Goal: Task Accomplishment & Management: Complete application form

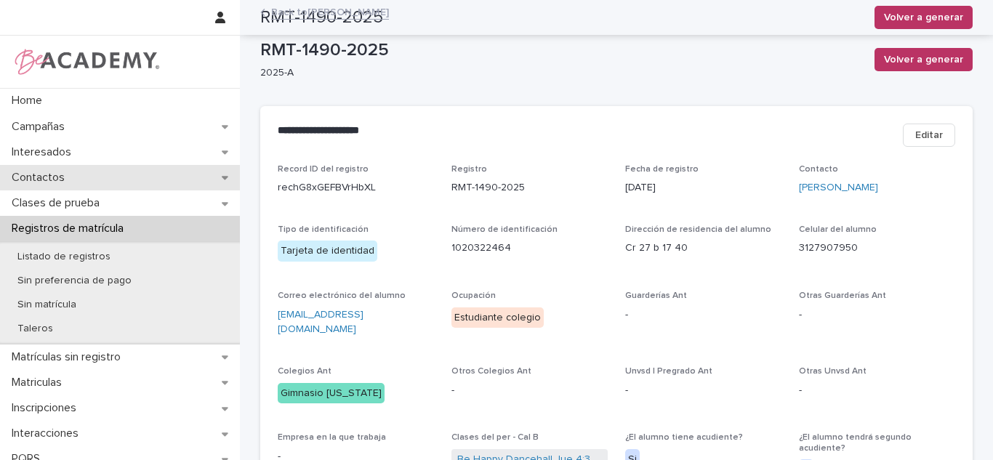
scroll to position [733, 0]
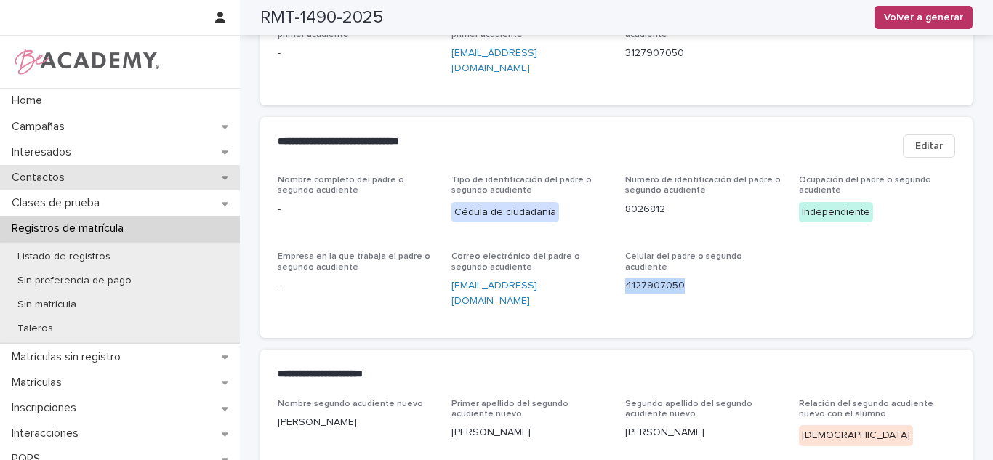
click at [44, 171] on p "Contactos" at bounding box center [41, 178] width 71 height 14
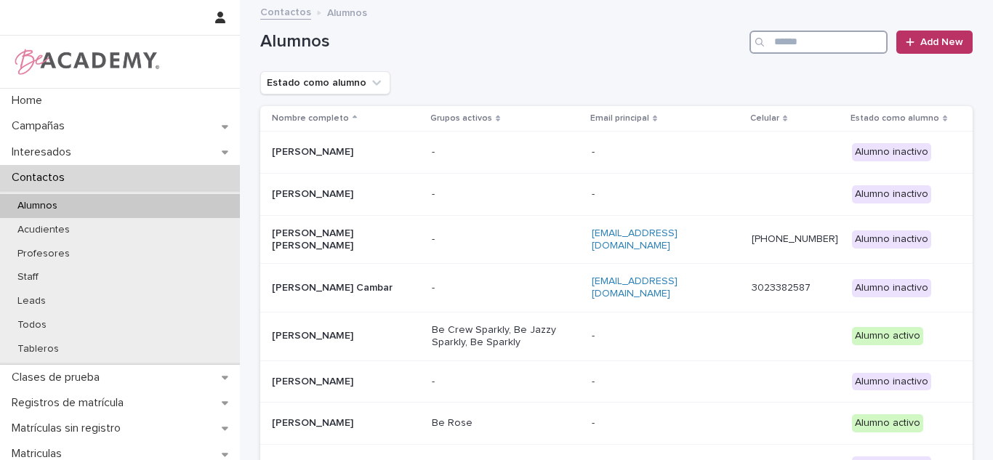
click at [844, 47] on input "Search" at bounding box center [818, 42] width 138 height 23
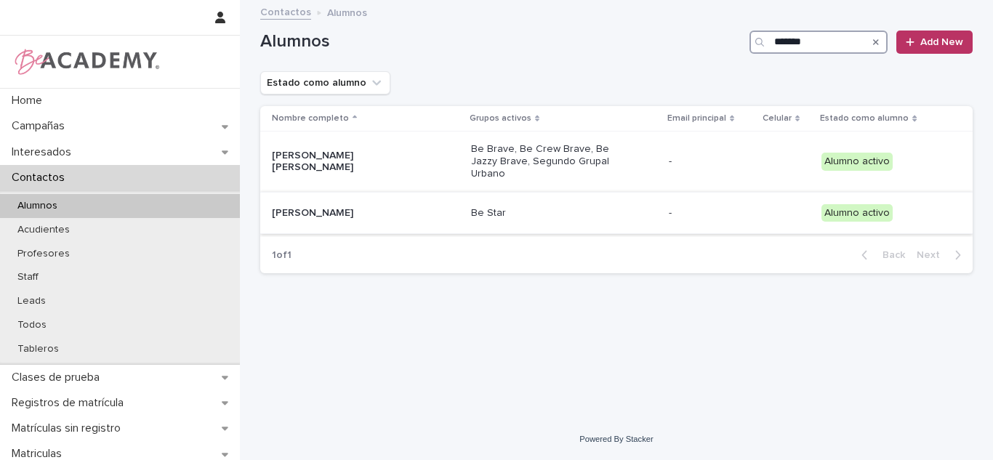
type input "*******"
click at [465, 199] on td "Be Star" at bounding box center [564, 213] width 198 height 42
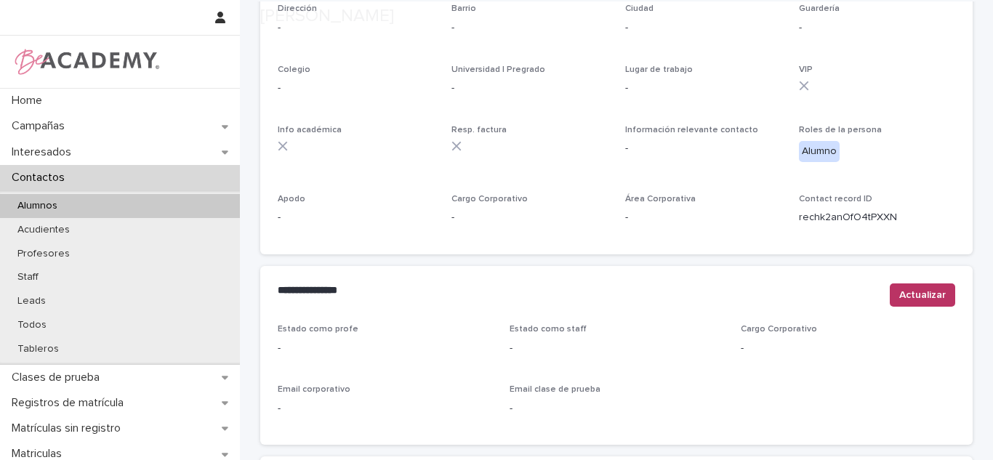
scroll to position [613, 0]
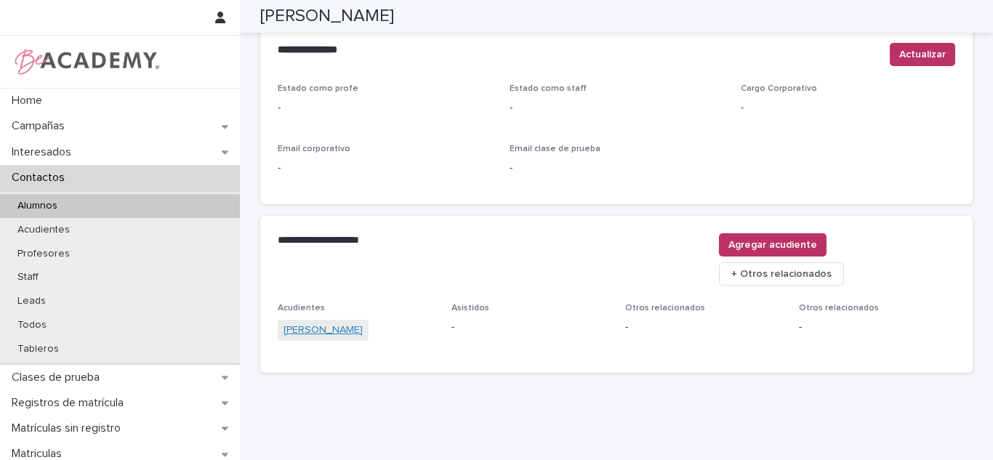
click at [341, 323] on link "[PERSON_NAME]" at bounding box center [323, 330] width 79 height 15
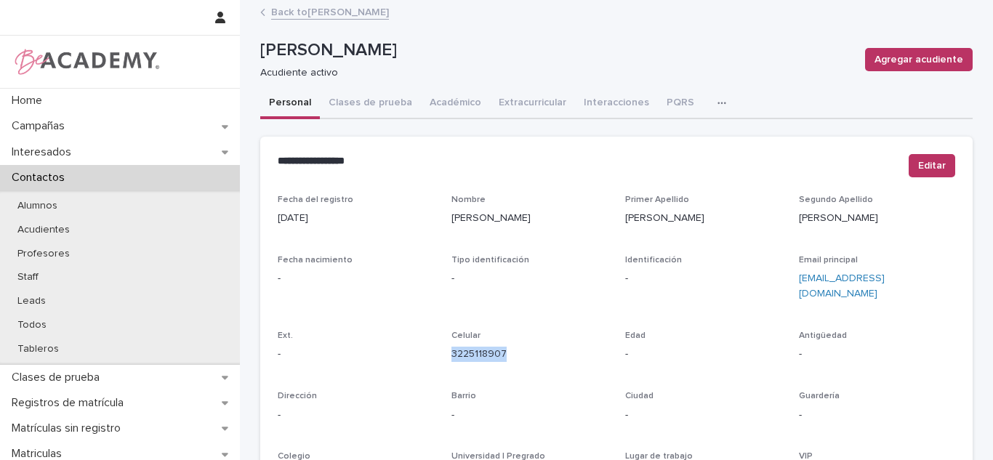
drag, startPoint x: 526, startPoint y: 347, endPoint x: 446, endPoint y: 349, distance: 80.0
click at [451, 349] on div "Celular [PHONE_NUMBER]" at bounding box center [529, 352] width 156 height 43
copy link "3225118907"
click at [20, 329] on p "Todos" at bounding box center [32, 325] width 52 height 12
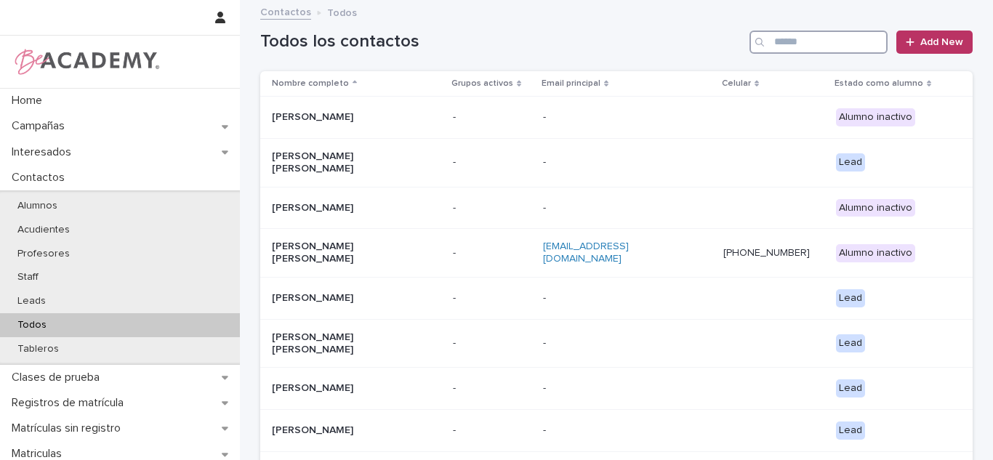
click at [776, 47] on input "Search" at bounding box center [818, 42] width 138 height 23
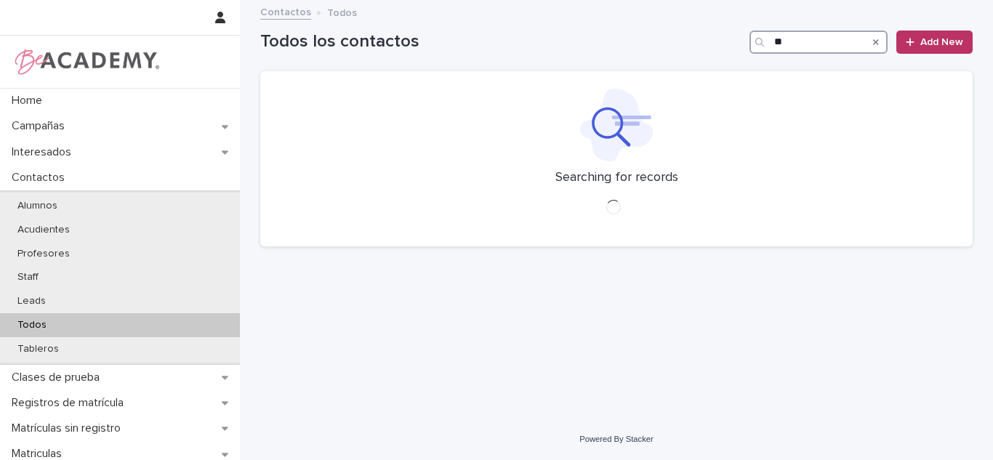
type input "*"
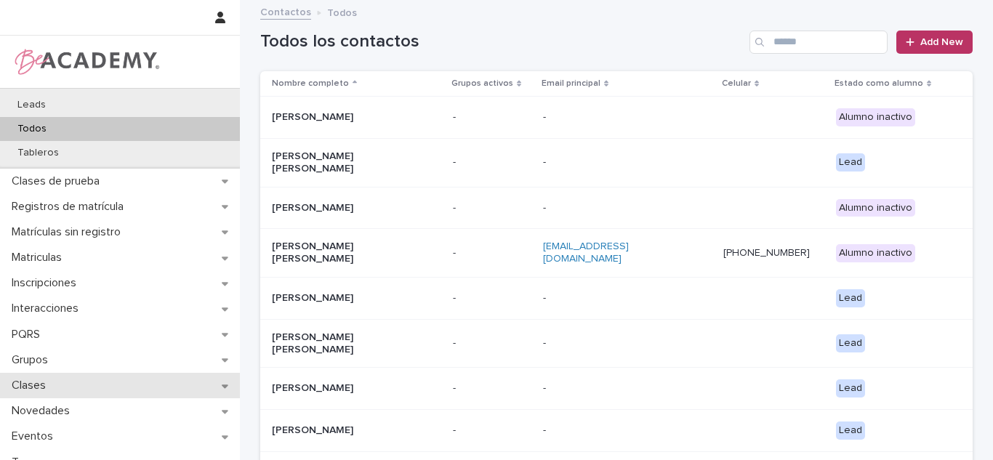
scroll to position [208, 0]
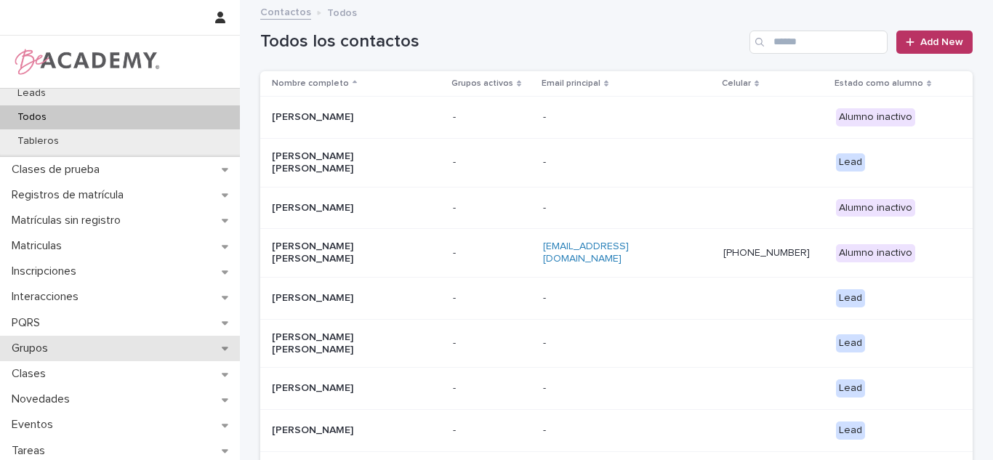
click at [124, 350] on div "Grupos" at bounding box center [120, 348] width 240 height 25
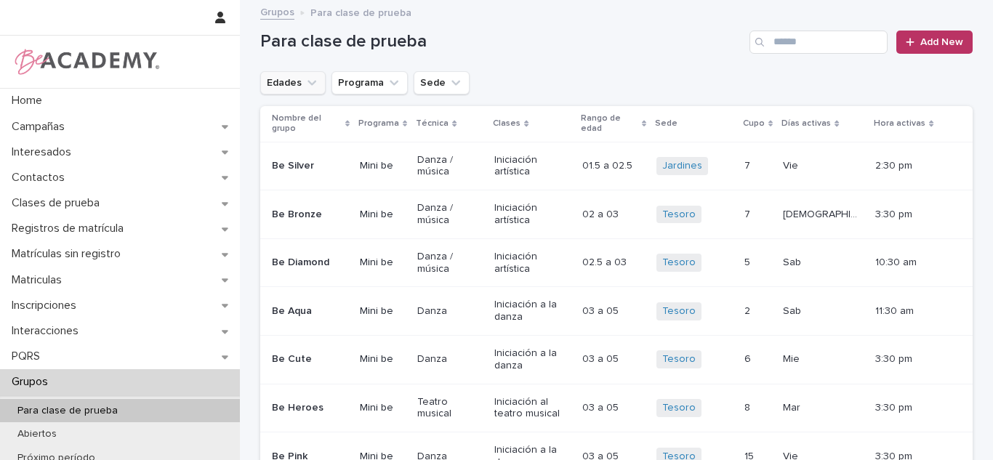
click at [310, 85] on icon "Edades" at bounding box center [312, 83] width 15 height 15
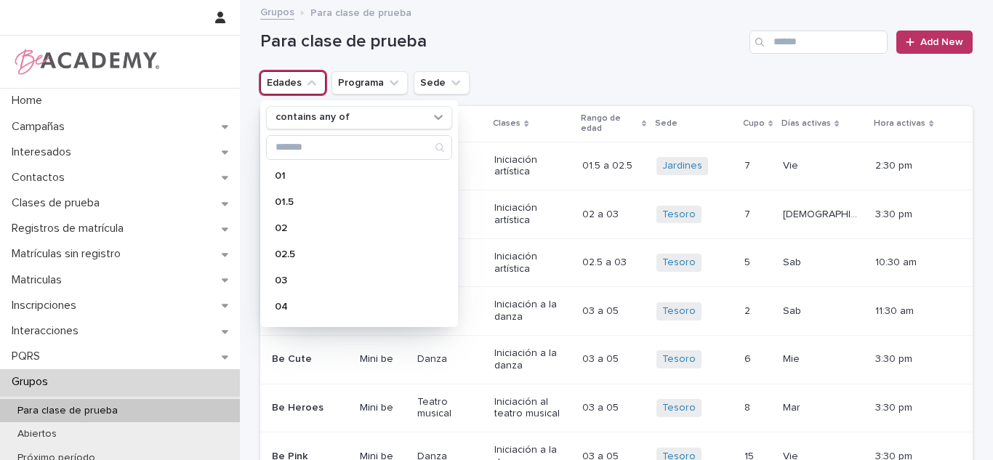
type input "*"
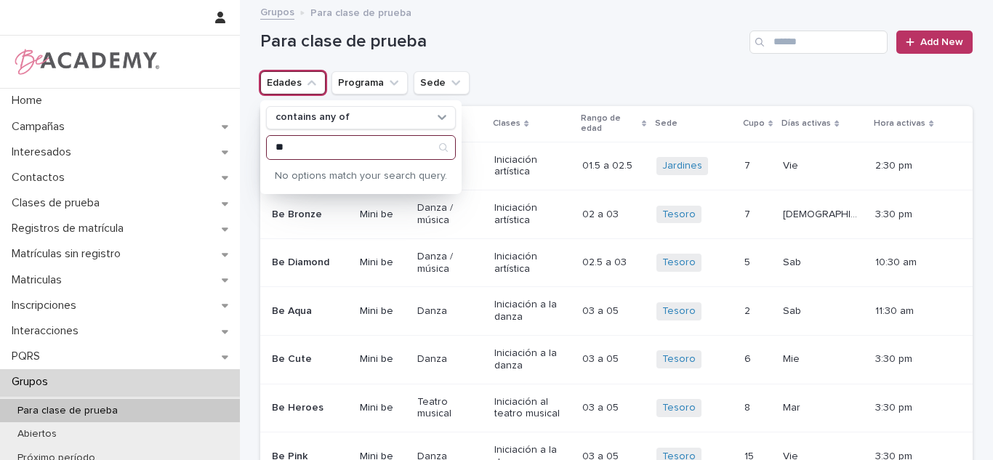
type input "**"
click at [303, 141] on input "**" at bounding box center [361, 147] width 188 height 23
type input "**"
click at [334, 181] on div "16" at bounding box center [359, 175] width 186 height 23
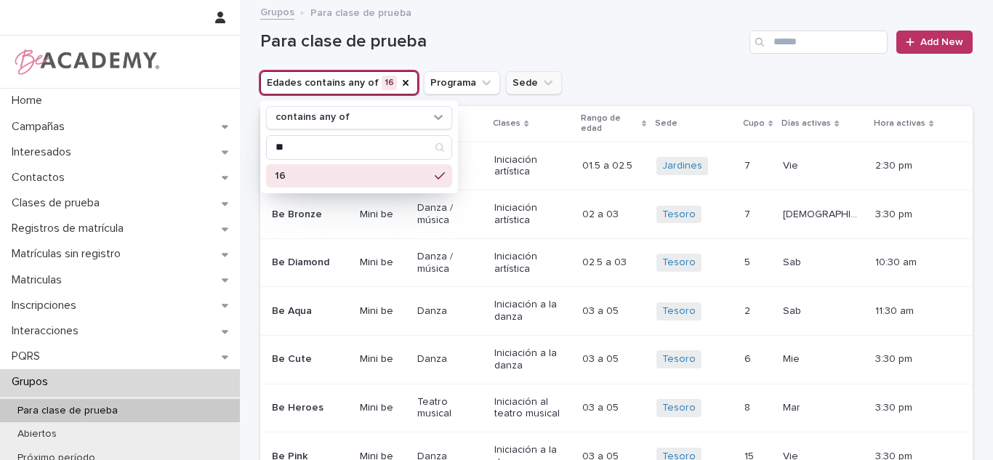
click at [515, 92] on button "Sede" at bounding box center [534, 82] width 56 height 23
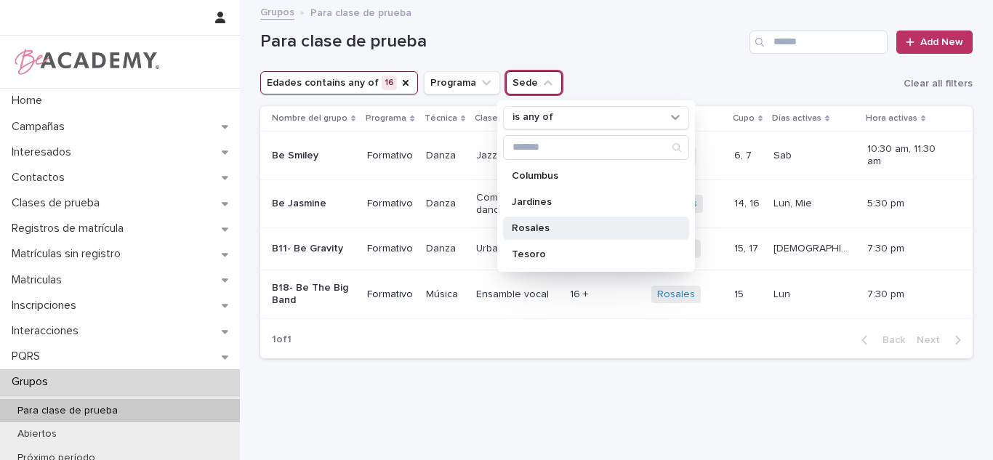
click at [528, 223] on p "Rosales" at bounding box center [589, 228] width 154 height 10
click at [613, 19] on div "Grupos Para clase de prueba" at bounding box center [616, 13] width 727 height 20
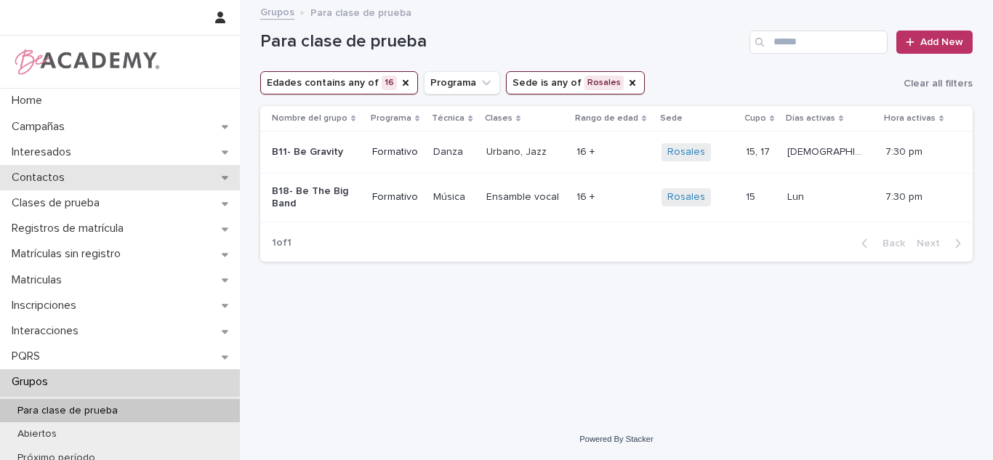
click at [77, 173] on div "Contactos" at bounding box center [120, 177] width 240 height 25
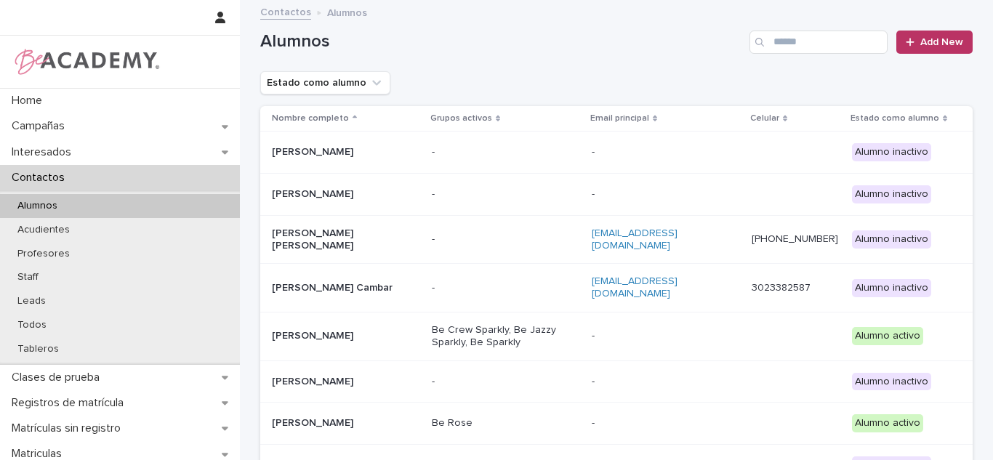
click at [838, 49] on input "Search" at bounding box center [818, 42] width 138 height 23
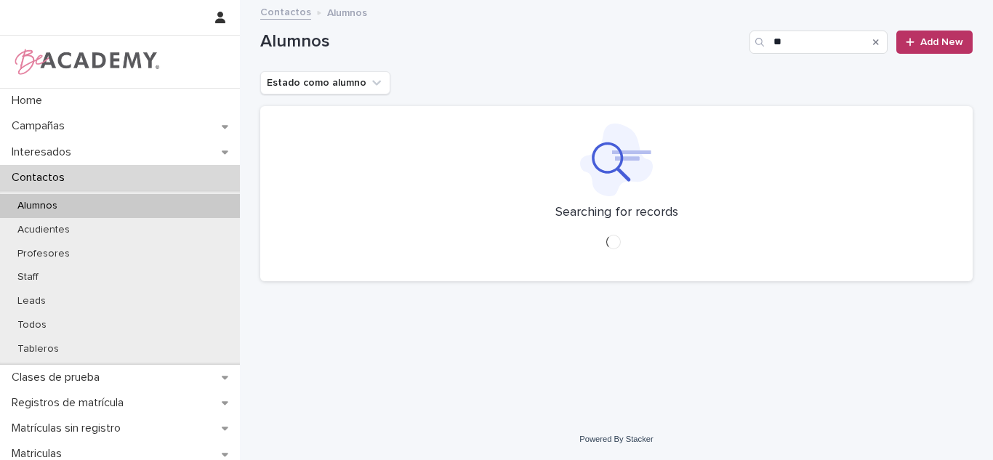
type input "*"
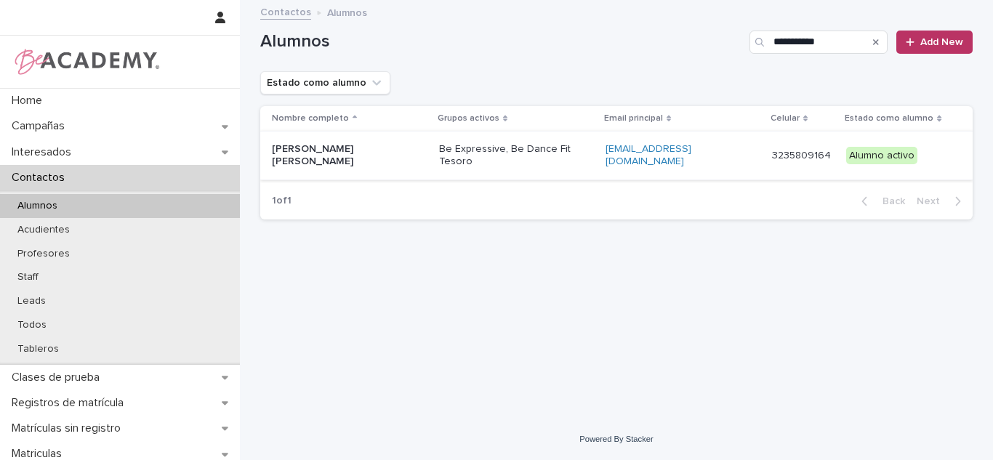
type input "**********"
click at [319, 156] on p "[PERSON_NAME] [PERSON_NAME]" at bounding box center [344, 155] width 145 height 25
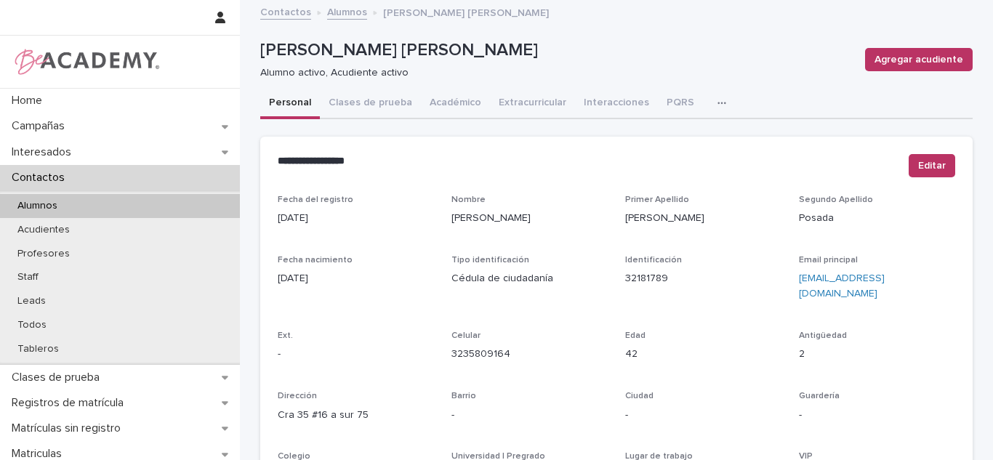
scroll to position [89, 0]
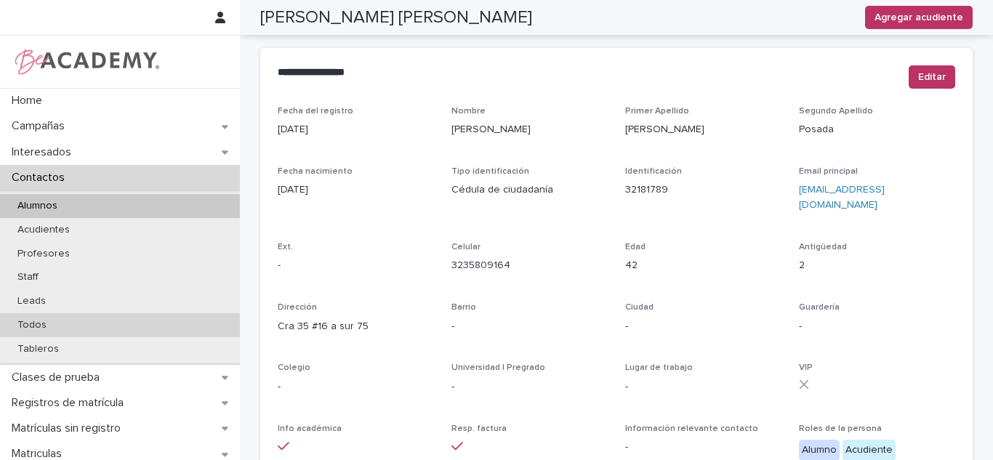
click at [133, 320] on div "Todos" at bounding box center [120, 325] width 240 height 24
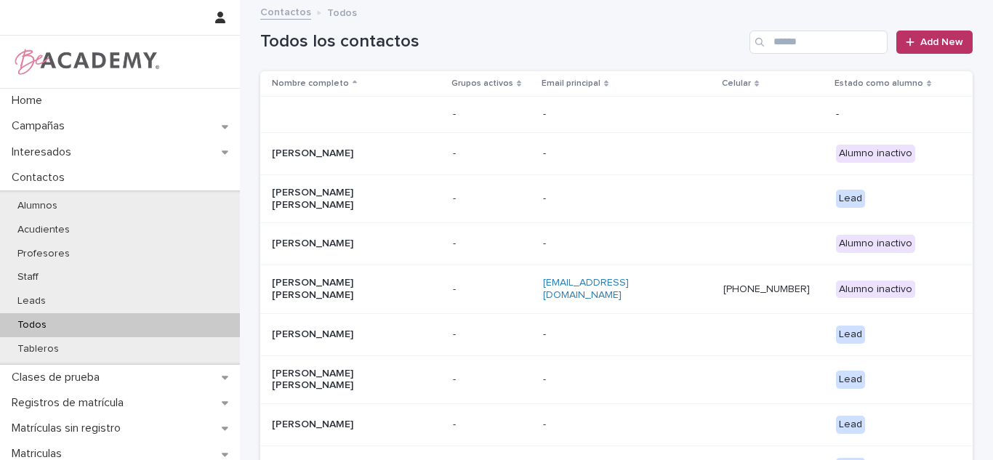
click at [822, 42] on input "Search" at bounding box center [818, 42] width 138 height 23
type input "*"
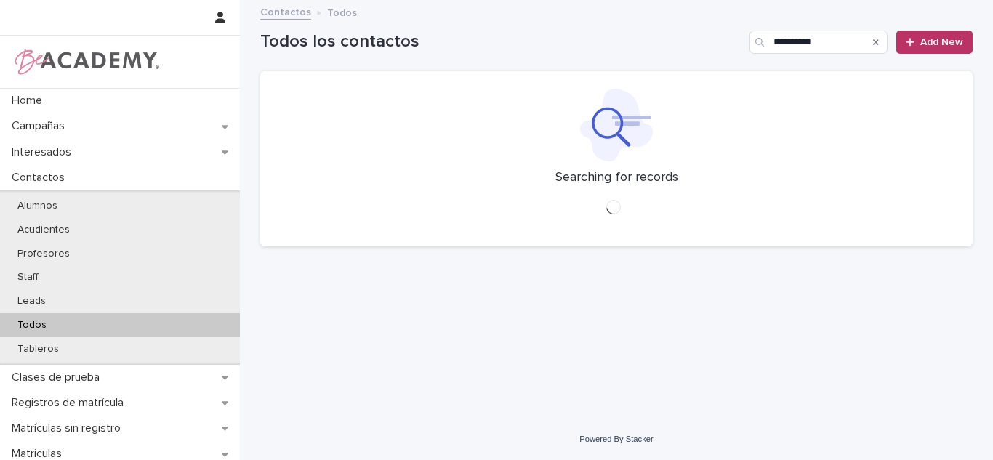
type input "**********"
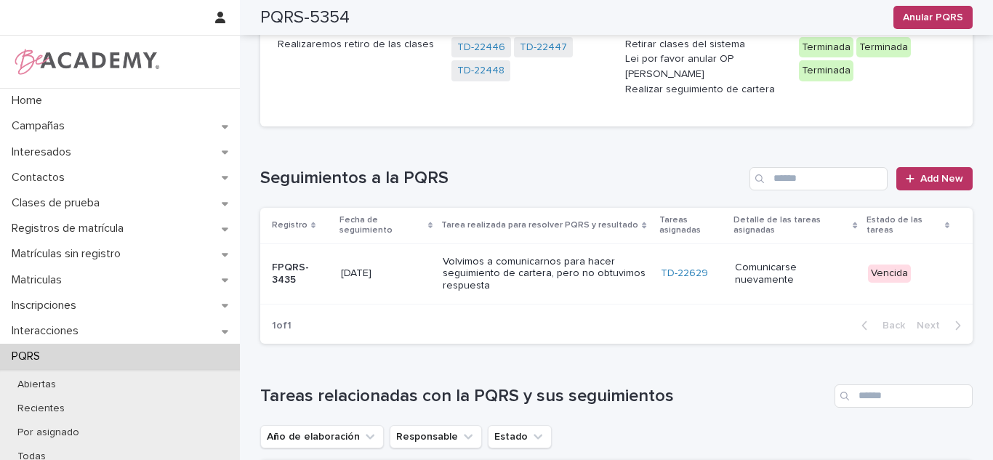
scroll to position [355, 0]
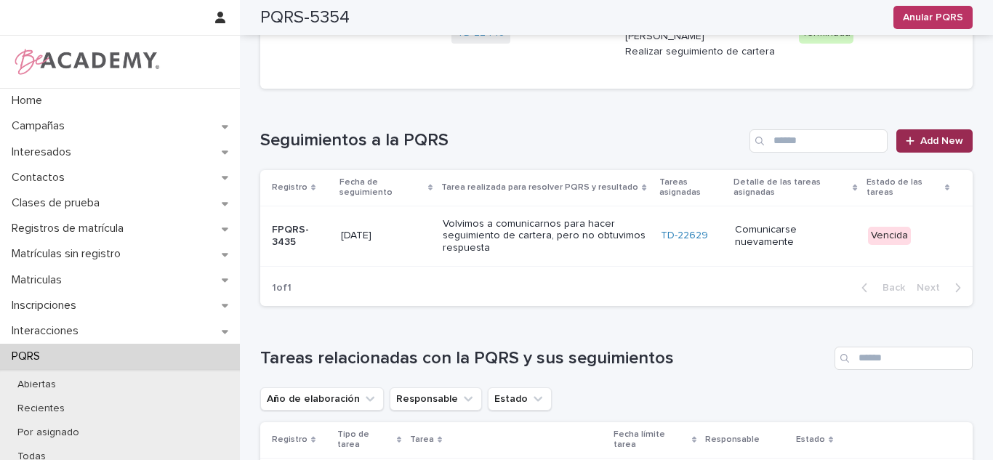
click at [927, 136] on span "Add New" at bounding box center [941, 141] width 43 height 10
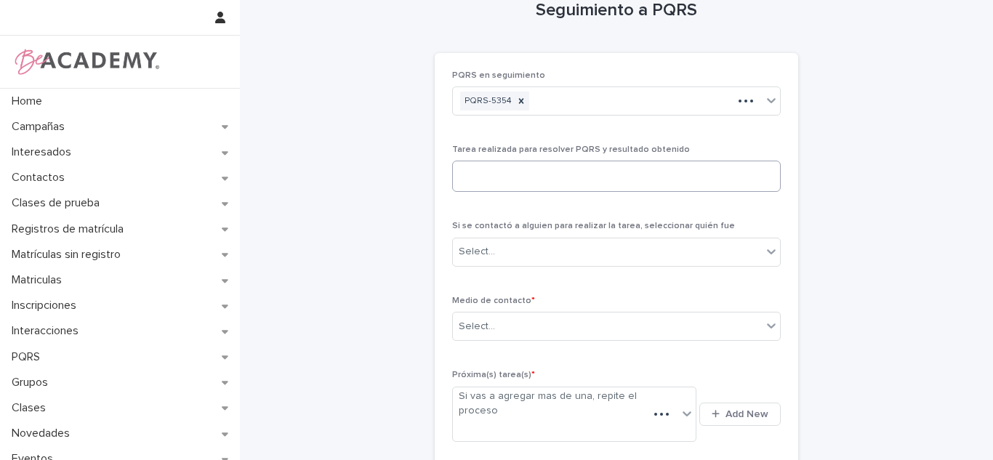
scroll to position [17, 0]
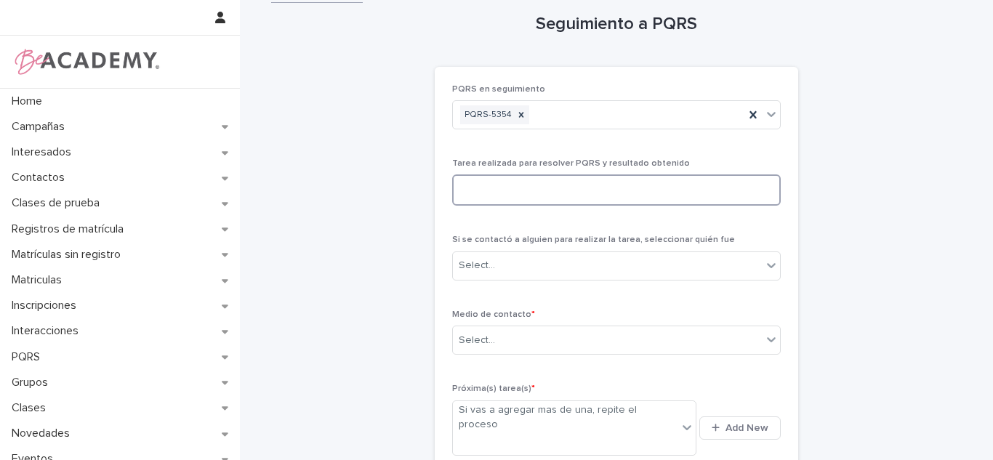
click at [524, 185] on textarea at bounding box center [616, 189] width 329 height 31
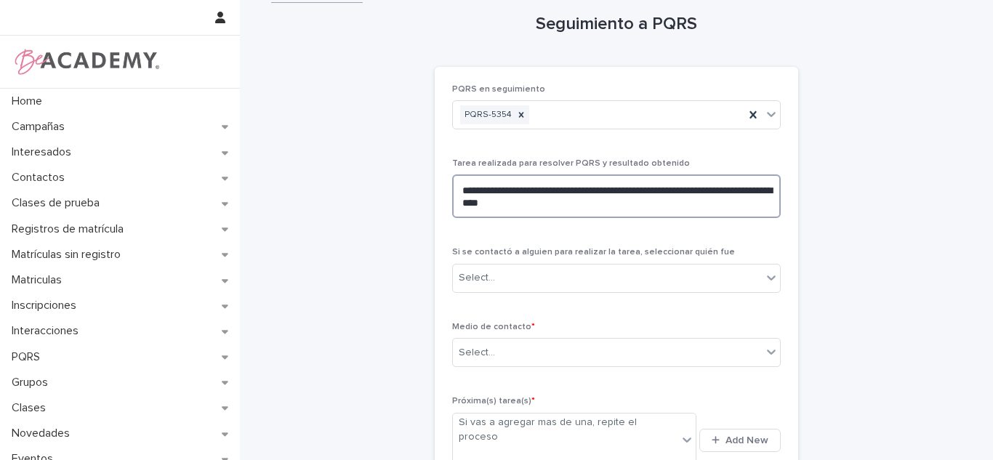
type textarea "**********"
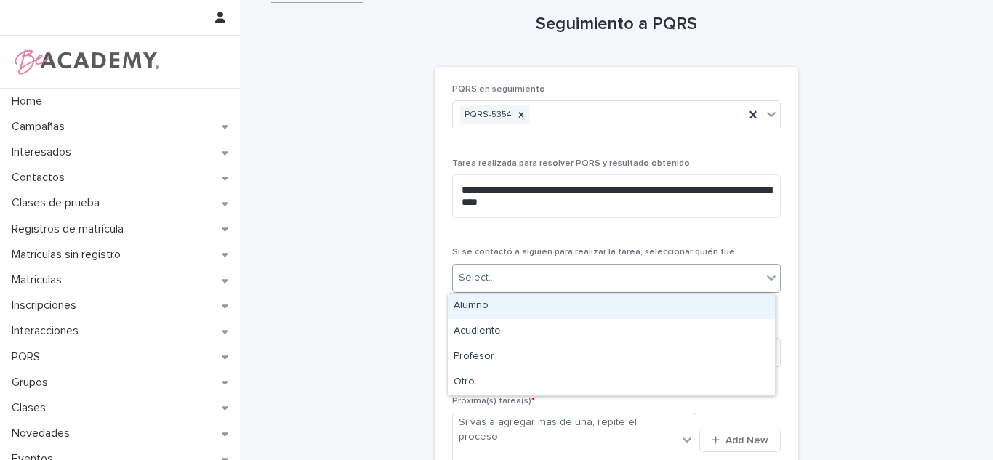
drag, startPoint x: 523, startPoint y: 286, endPoint x: 523, endPoint y: 295, distance: 9.5
click at [523, 285] on div "Select..." at bounding box center [607, 278] width 309 height 24
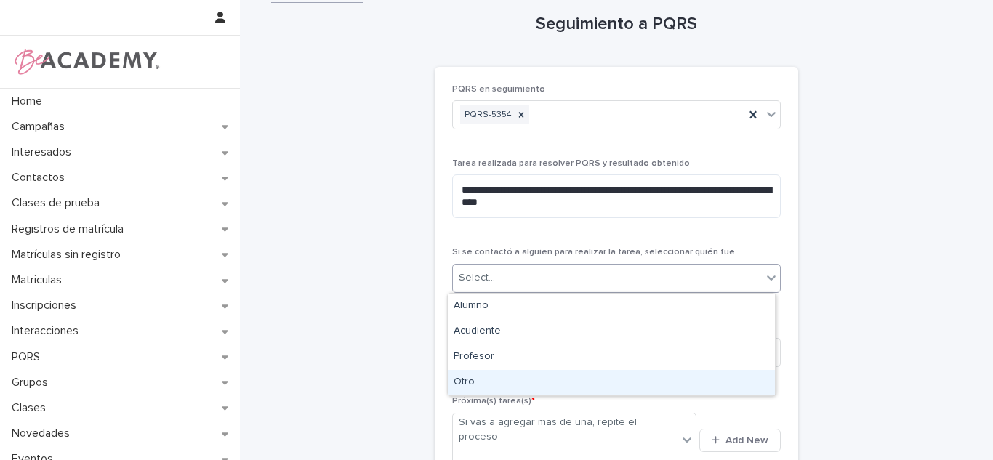
click at [599, 385] on div "Otro" at bounding box center [611, 382] width 327 height 25
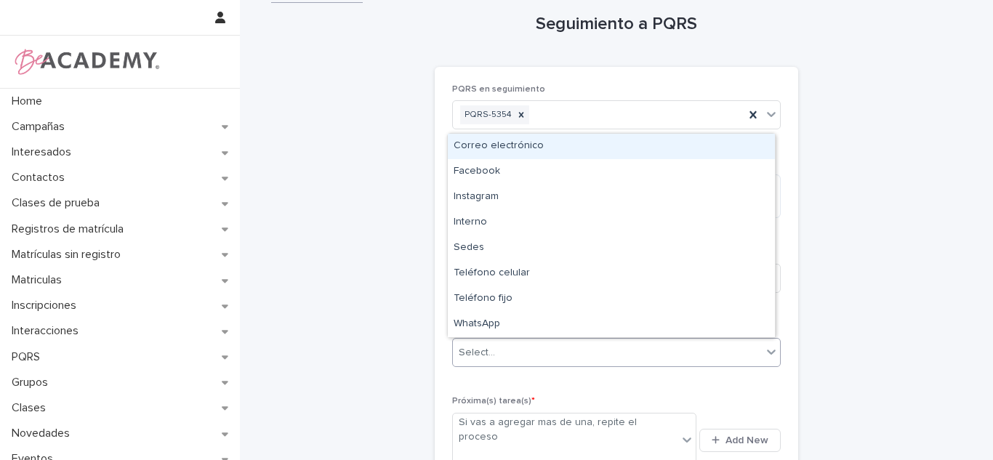
click at [526, 363] on div "Select..." at bounding box center [607, 353] width 309 height 24
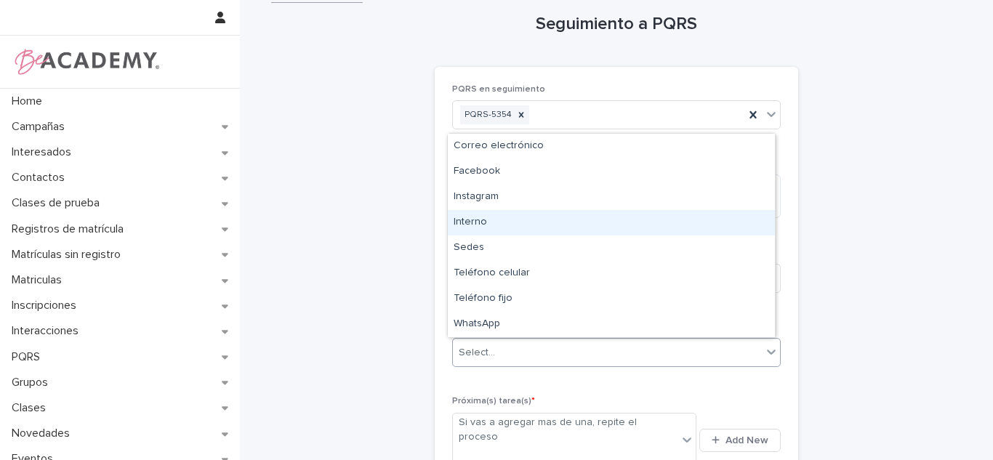
click at [491, 230] on div "Interno" at bounding box center [611, 222] width 327 height 25
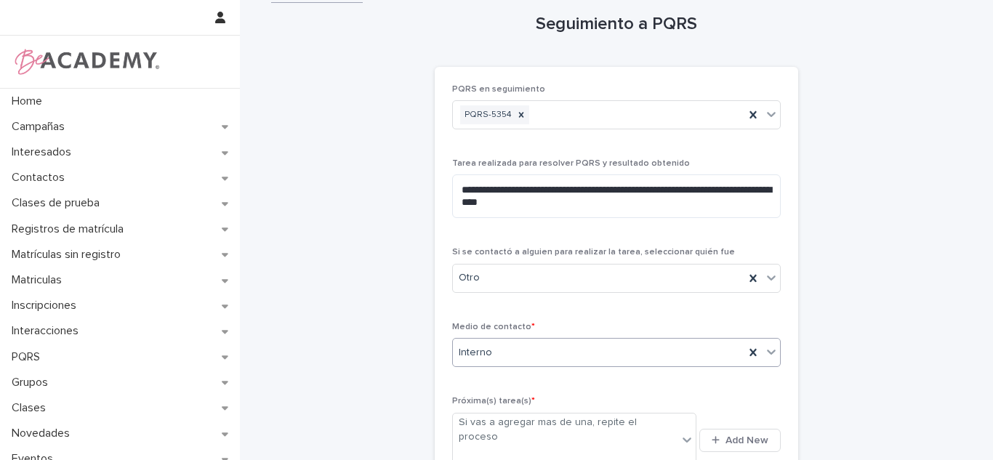
scroll to position [106, 0]
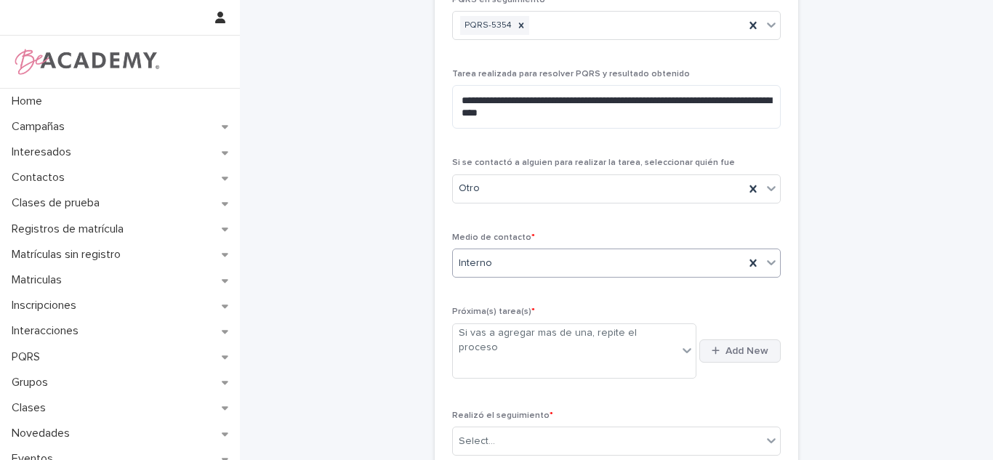
click at [730, 348] on button "Add New" at bounding box center [739, 350] width 81 height 23
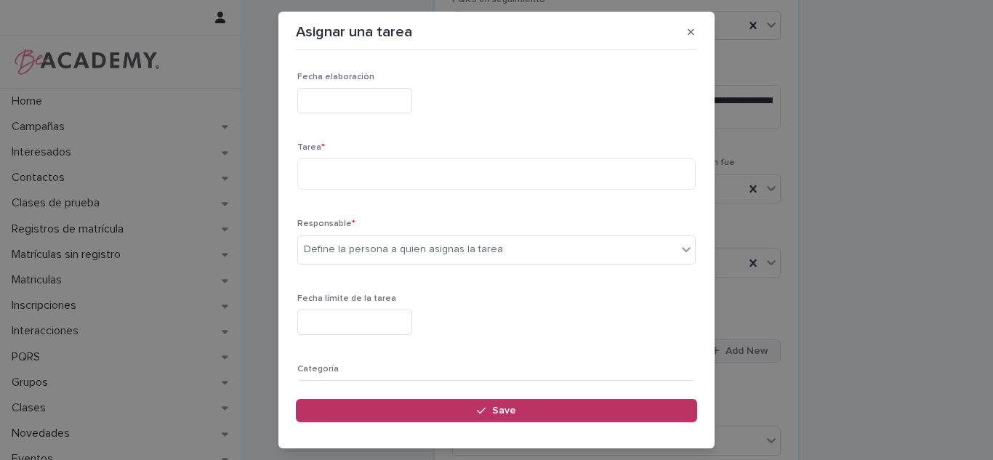
click at [679, 20] on button "button" at bounding box center [691, 31] width 24 height 23
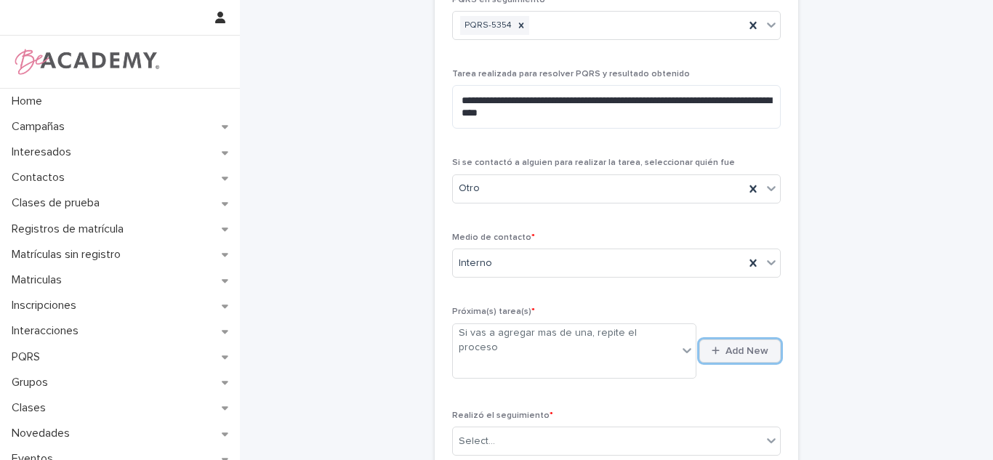
click at [731, 339] on button "Add New" at bounding box center [739, 350] width 81 height 23
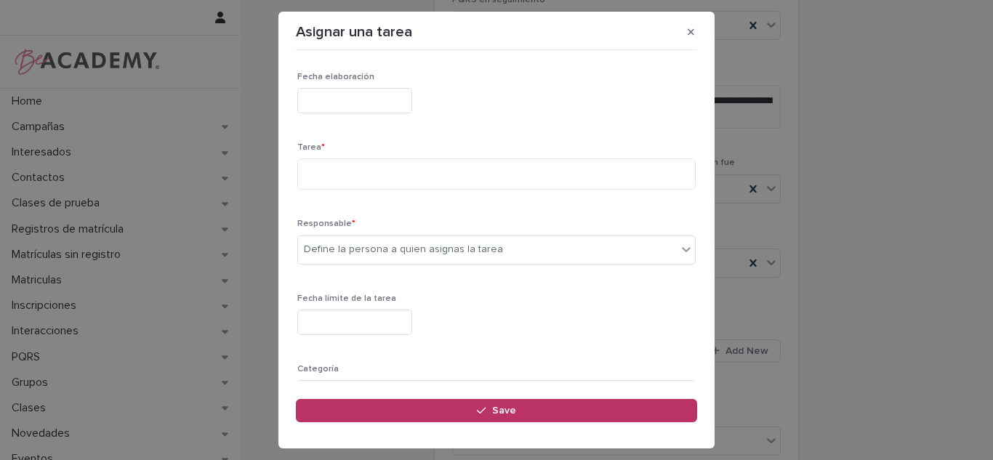
click at [349, 191] on div "Tarea *" at bounding box center [496, 171] width 398 height 59
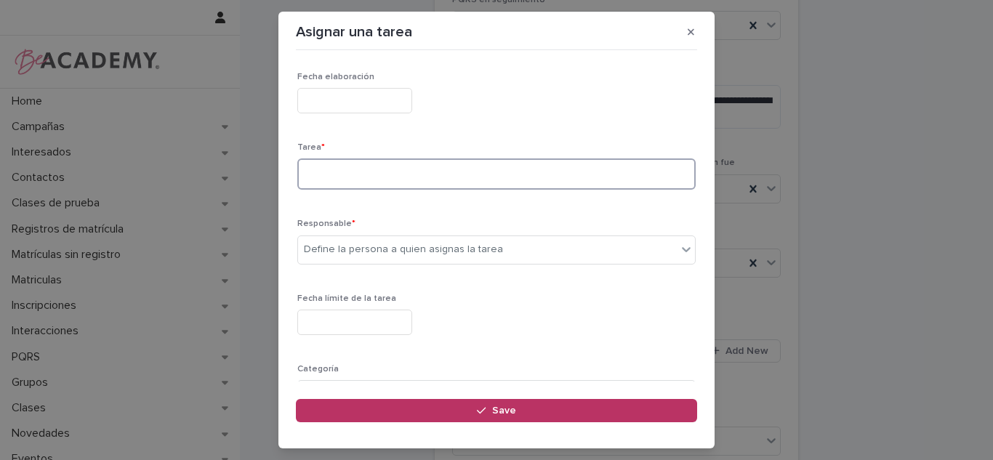
click at [344, 185] on textarea at bounding box center [496, 173] width 398 height 31
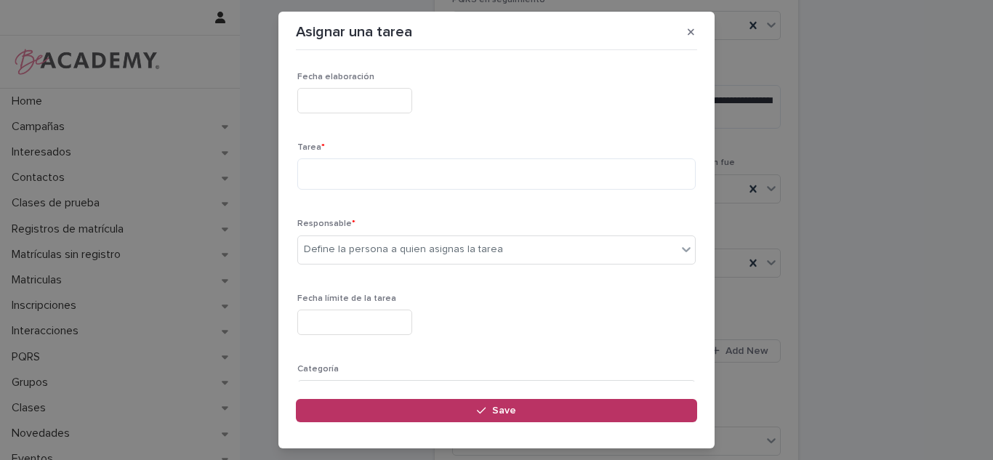
drag, startPoint x: 691, startPoint y: 30, endPoint x: 742, endPoint y: 212, distance: 189.2
click at [691, 31] on icon "button" at bounding box center [691, 32] width 7 height 10
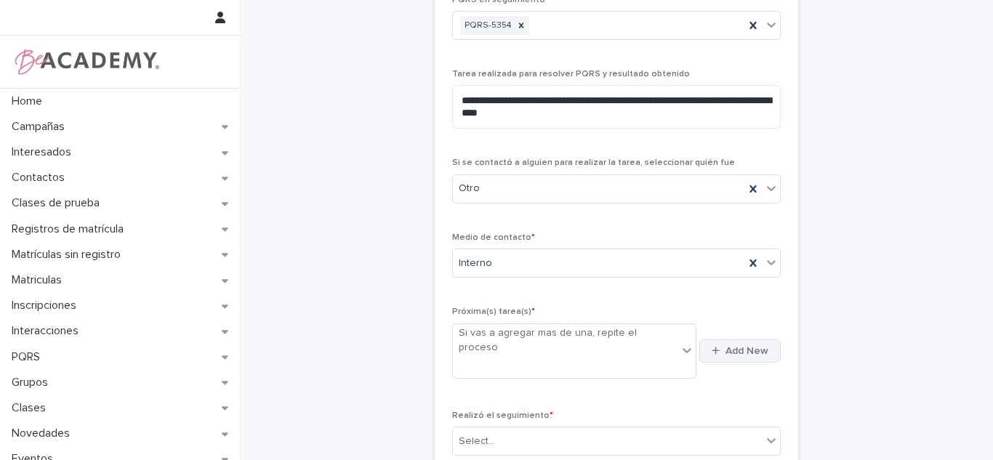
click at [753, 346] on span "Add New" at bounding box center [747, 351] width 43 height 10
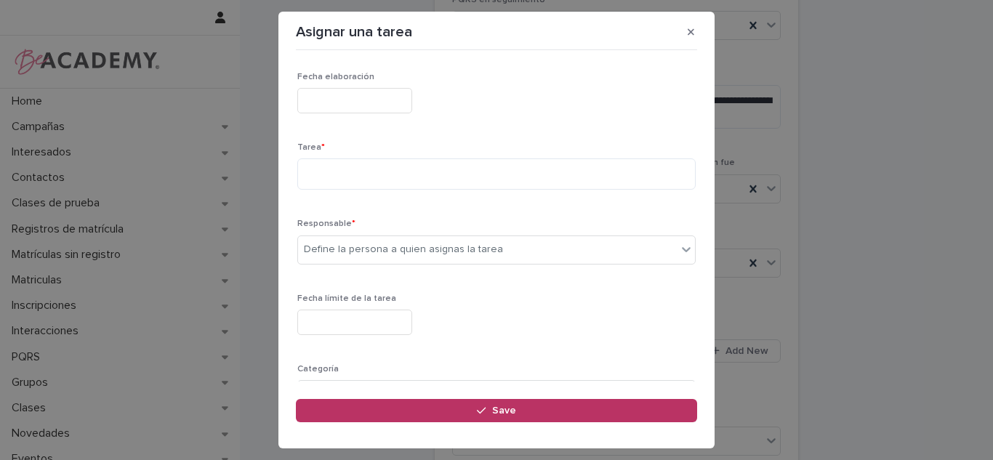
click at [687, 18] on section "Asignar una tarea Loading... Saving… Loading... Saving… Loading... Saving… Fech…" at bounding box center [496, 230] width 436 height 437
click at [694, 25] on button "button" at bounding box center [691, 31] width 24 height 23
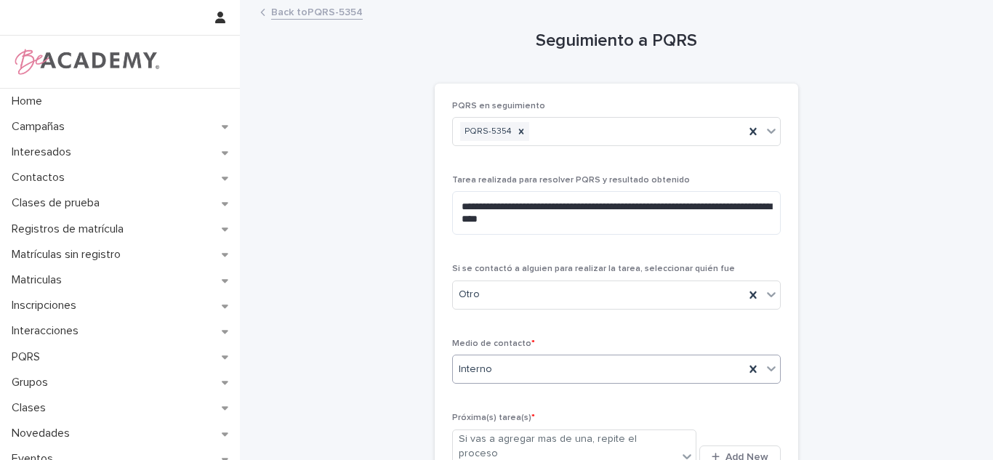
scroll to position [71, 0]
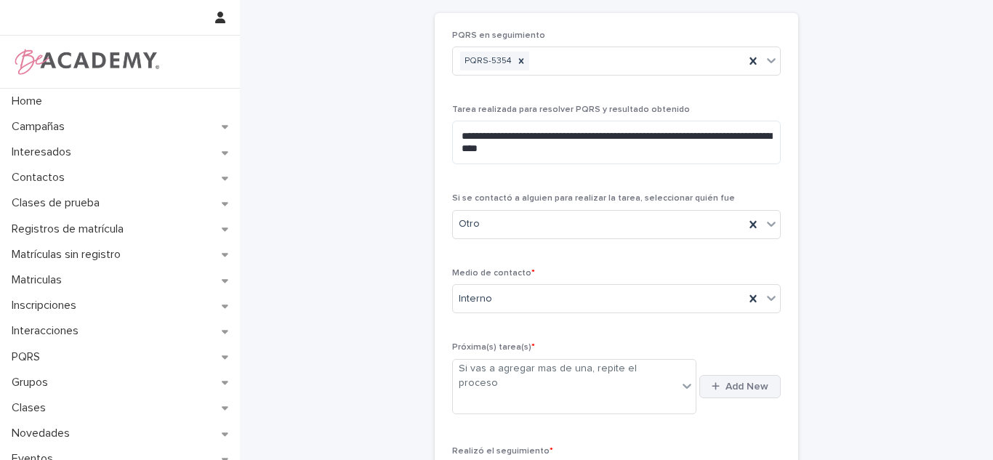
click at [771, 375] on button "Add New" at bounding box center [739, 386] width 81 height 23
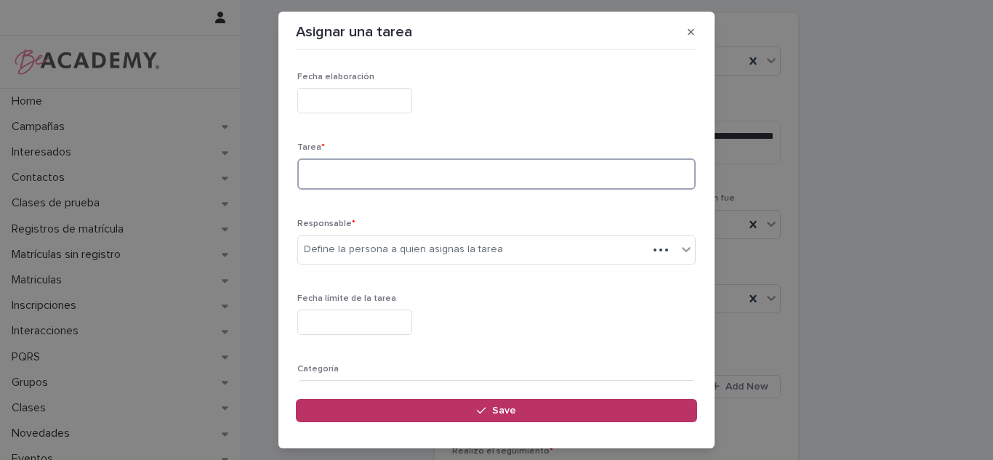
click at [379, 188] on textarea at bounding box center [496, 173] width 398 height 31
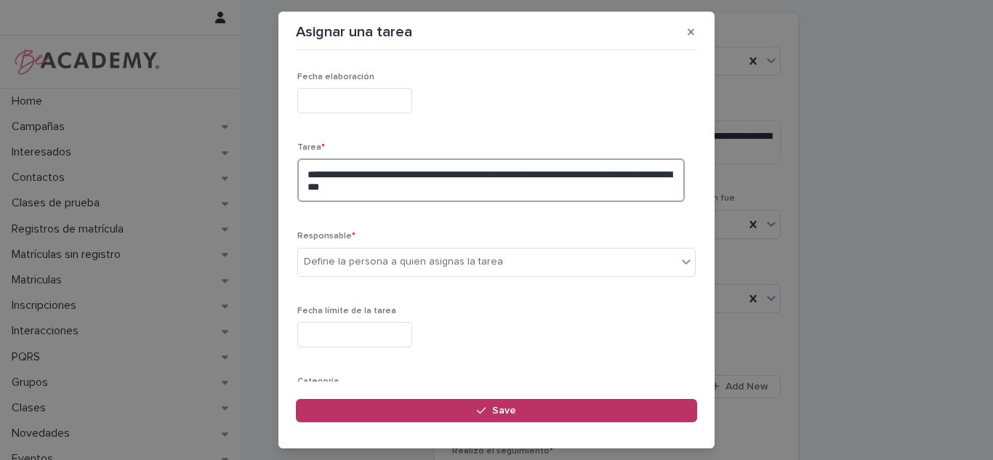
type textarea "**********"
click at [369, 265] on div "Define la persona a quien asignas la tarea" at bounding box center [403, 261] width 199 height 15
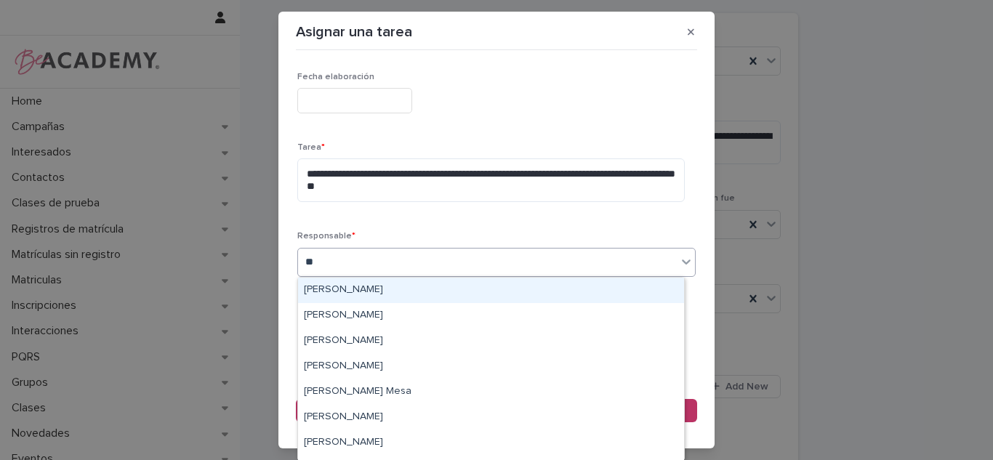
type input "***"
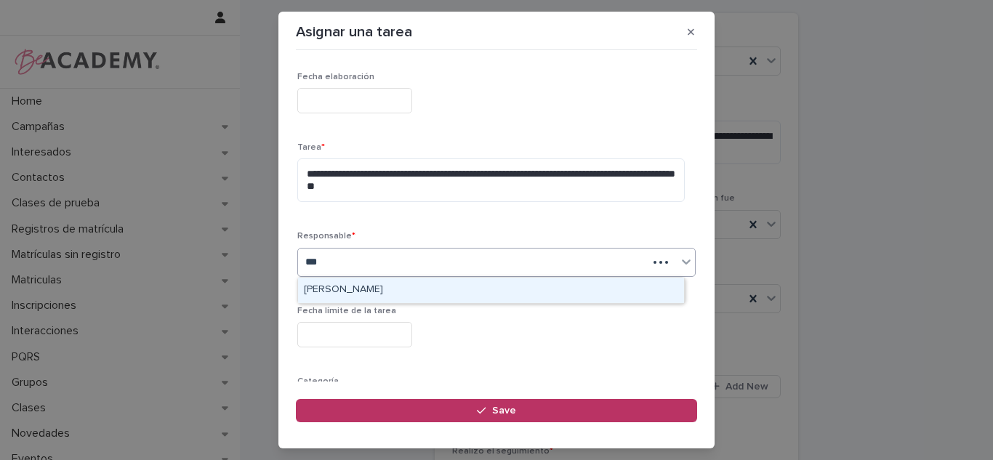
click at [369, 288] on div "Leidy Mesa Alvarez" at bounding box center [491, 290] width 386 height 25
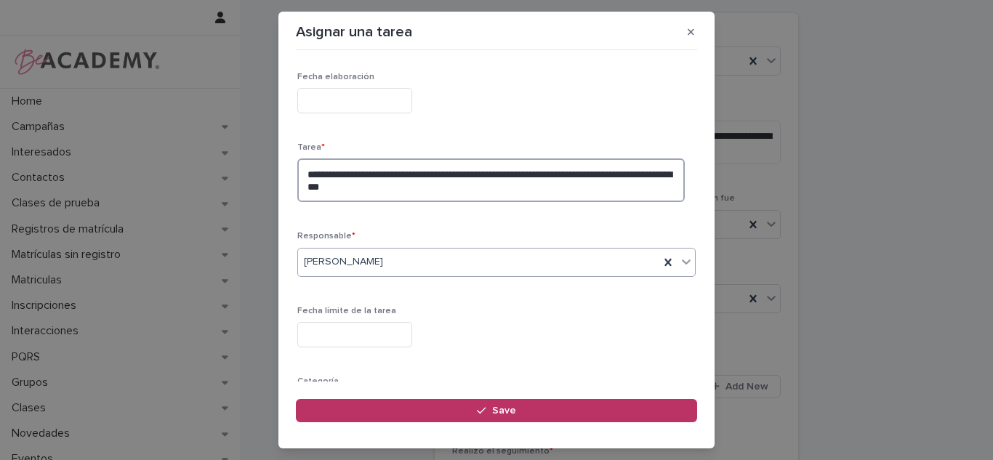
click at [418, 194] on textarea "**********" at bounding box center [490, 180] width 387 height 44
click at [508, 185] on textarea "**********" at bounding box center [490, 180] width 387 height 44
type textarea "**********"
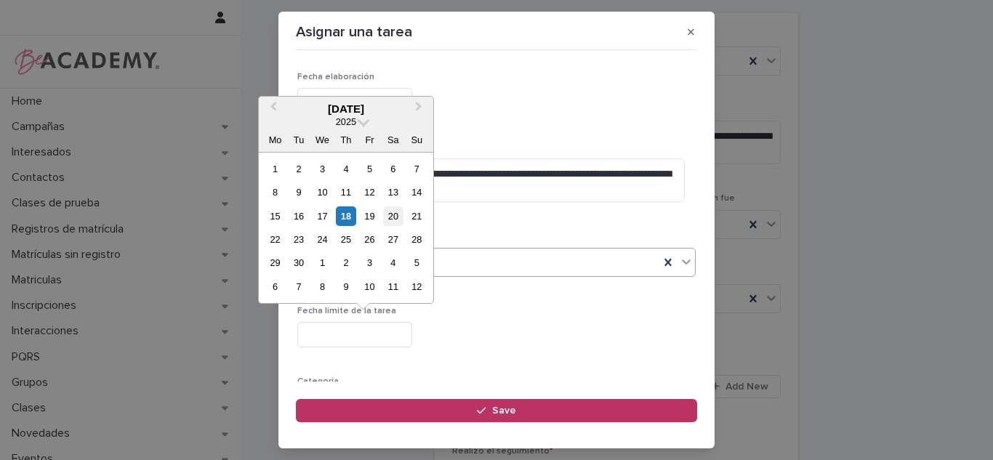
click at [390, 215] on div "20" at bounding box center [393, 216] width 20 height 20
type input "**********"
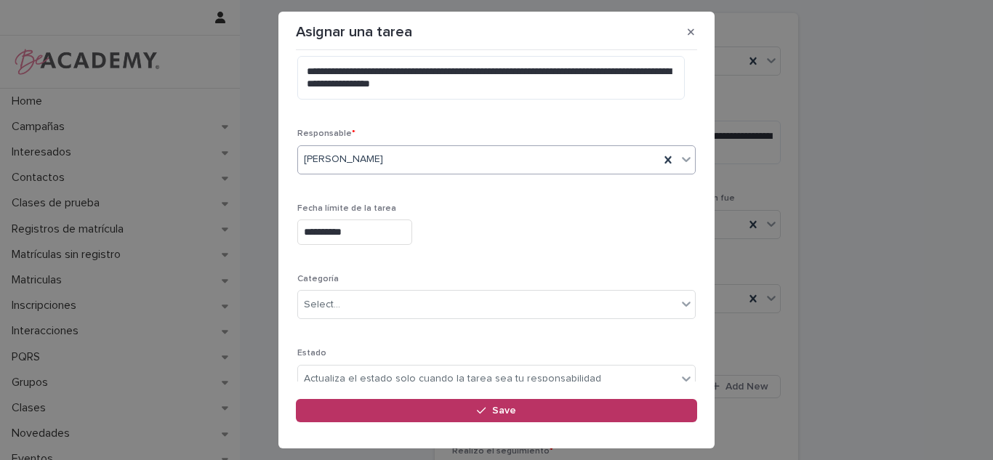
scroll to position [160, 0]
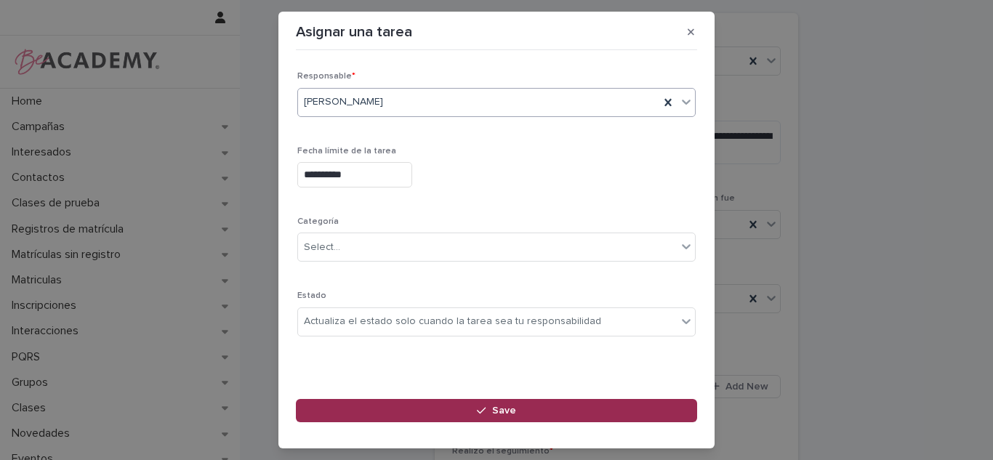
click at [496, 419] on button "Save" at bounding box center [496, 410] width 401 height 23
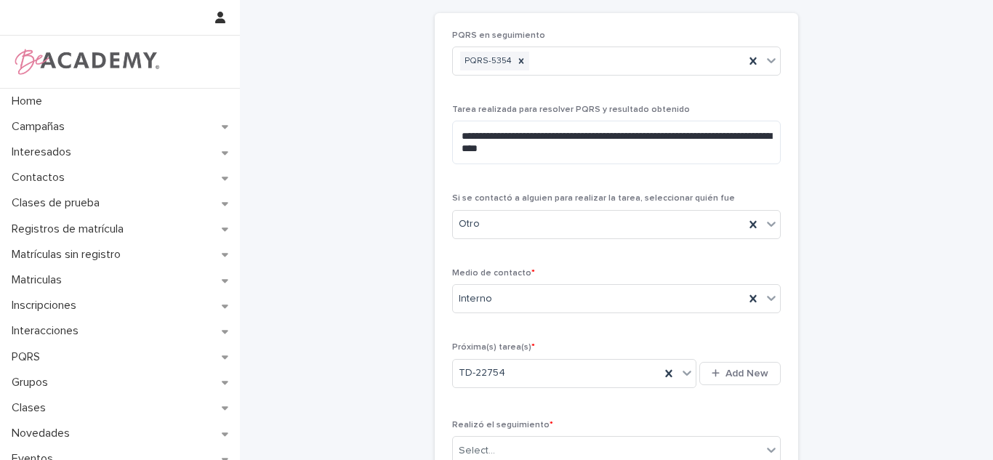
scroll to position [254, 0]
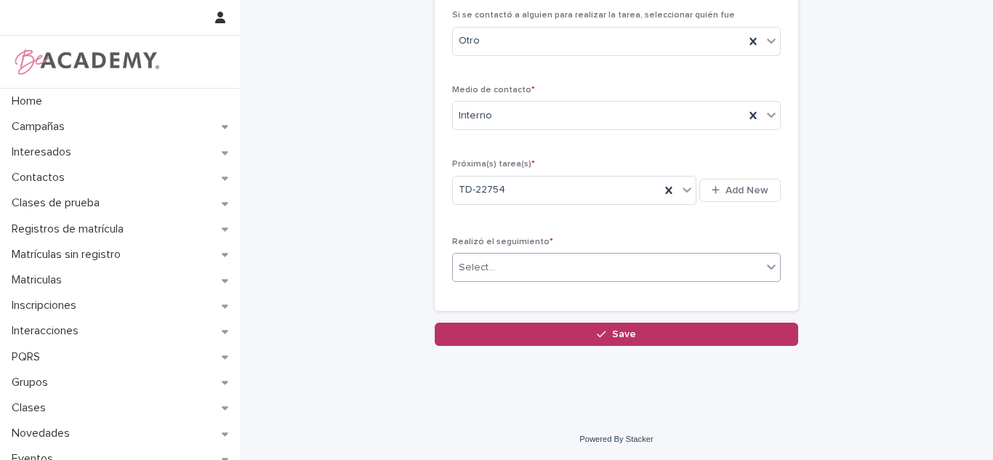
click at [499, 270] on div "Select..." at bounding box center [607, 268] width 309 height 24
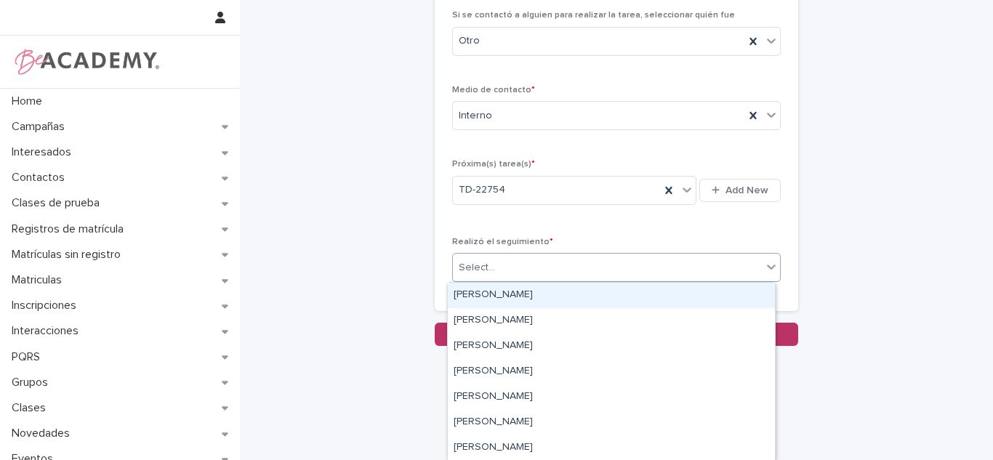
click at [499, 289] on div "Carolina Castillo Cuadrado" at bounding box center [611, 295] width 327 height 25
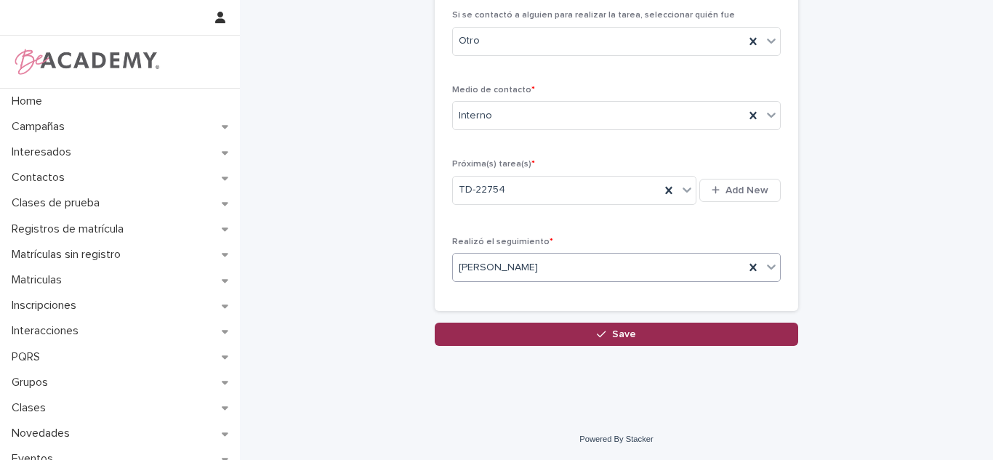
click at [703, 333] on button "Save" at bounding box center [616, 334] width 363 height 23
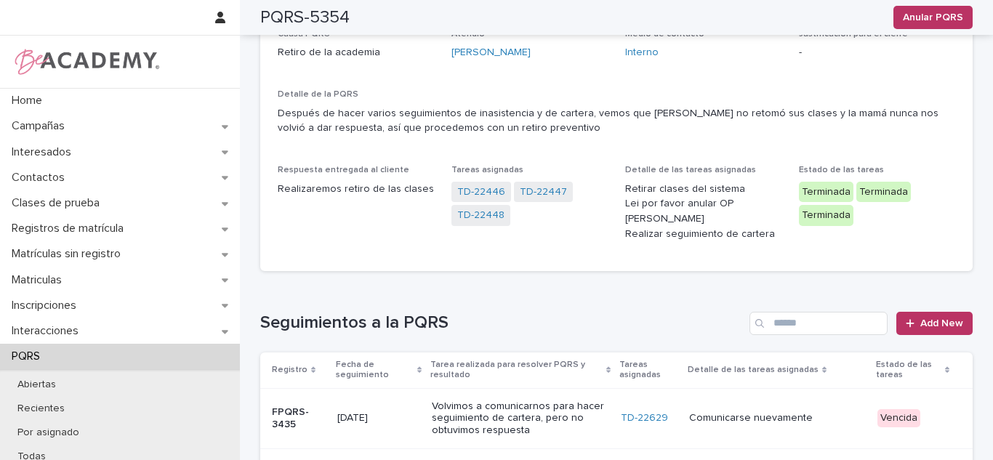
scroll to position [466, 0]
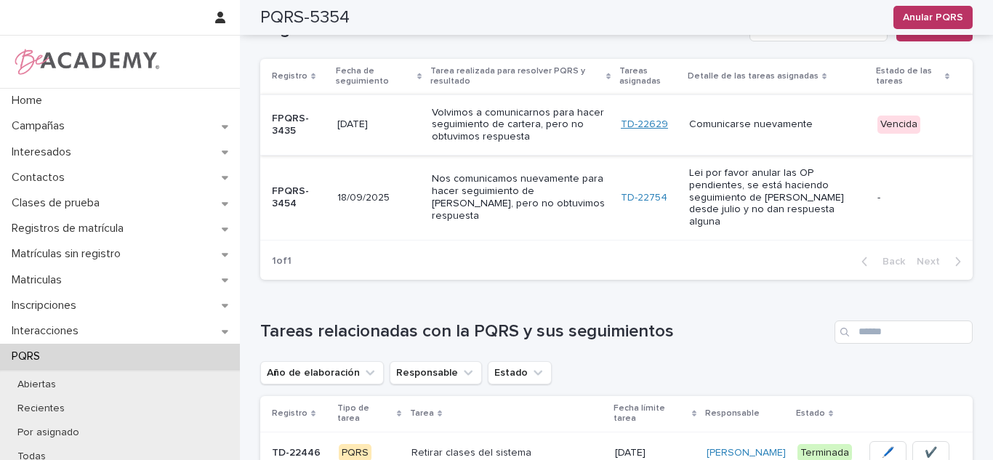
click at [629, 118] on link "TD-22629" at bounding box center [644, 124] width 47 height 12
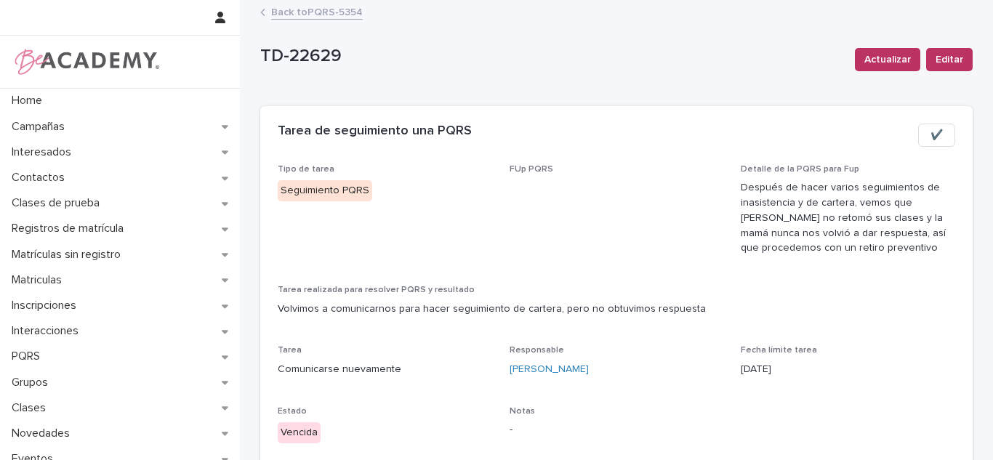
click at [919, 142] on button "✔️" at bounding box center [936, 135] width 37 height 23
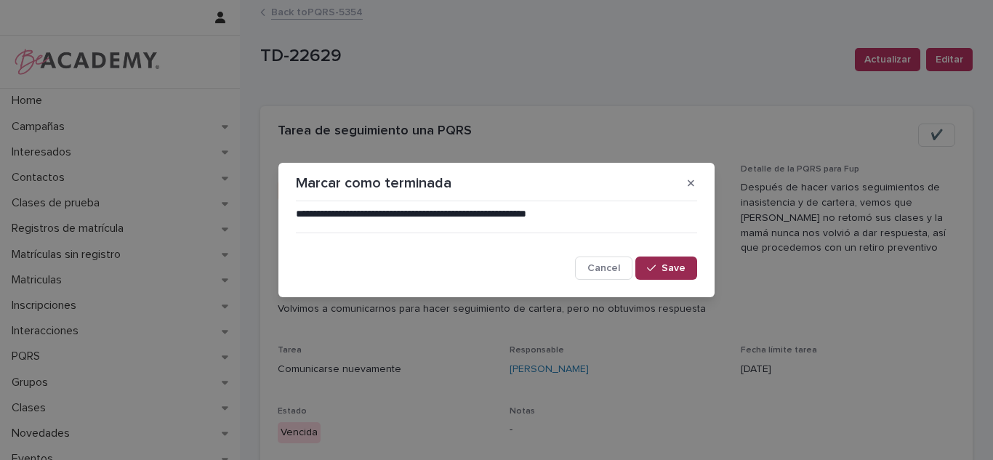
click at [664, 276] on button "Save" at bounding box center [666, 268] width 62 height 23
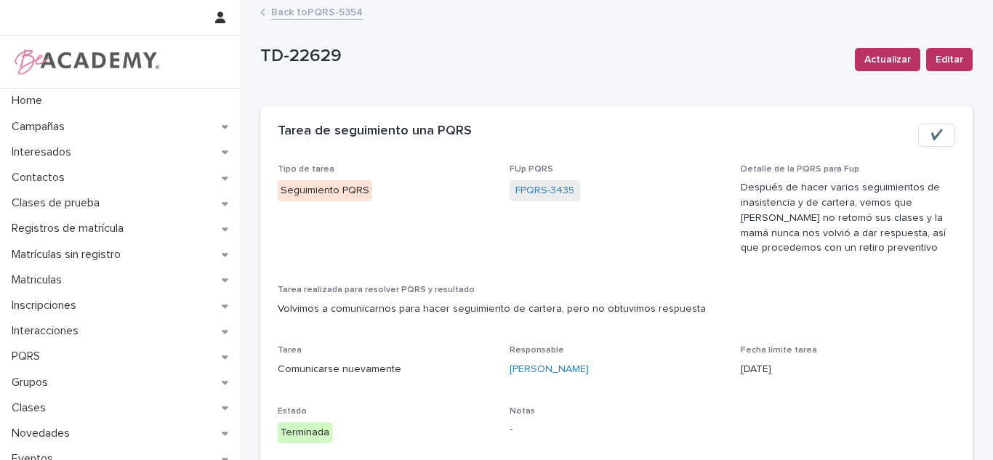
click at [318, 20] on div "Back to PQRS-5354" at bounding box center [616, 13] width 727 height 20
click at [314, 14] on link "Back to PQRS-5354" at bounding box center [317, 11] width 92 height 17
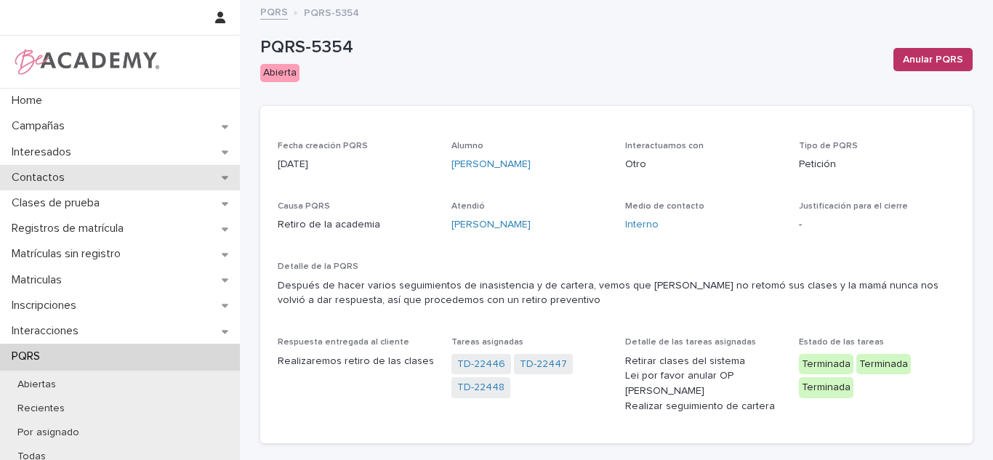
click at [79, 182] on div "Contactos" at bounding box center [120, 177] width 240 height 25
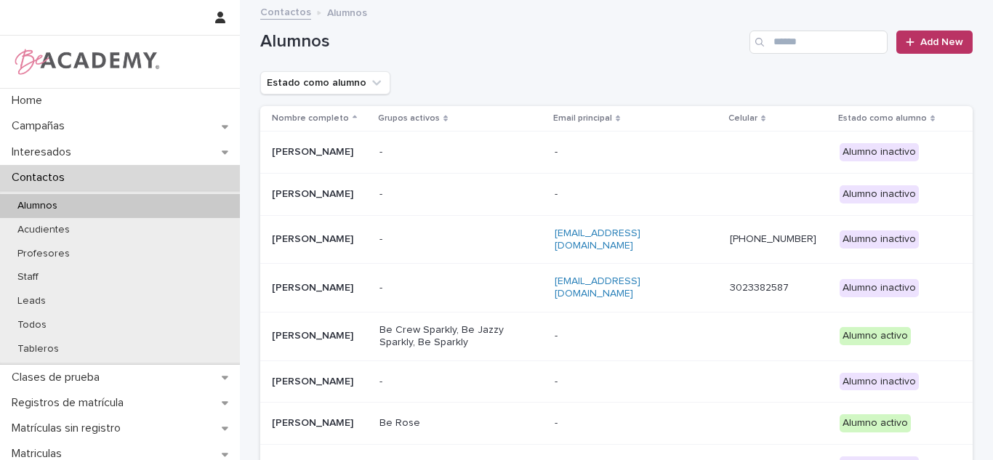
scroll to position [262, 0]
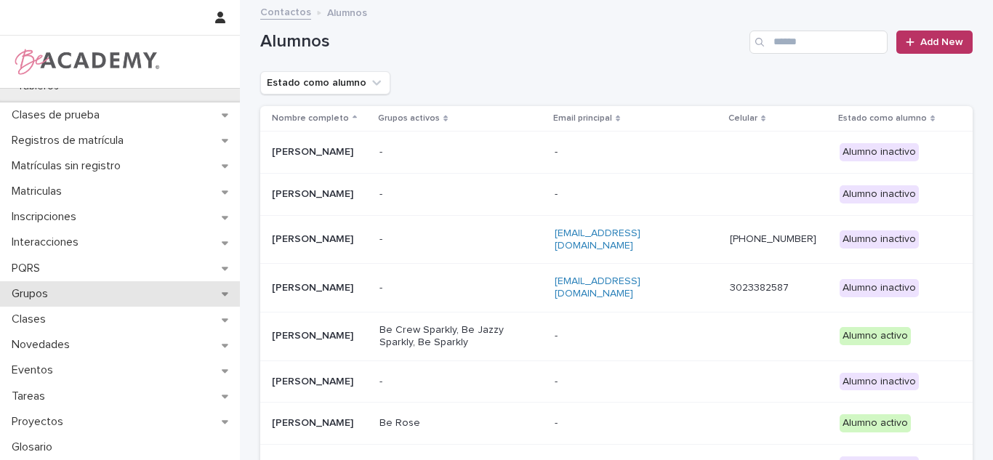
click at [31, 294] on p "Grupos" at bounding box center [33, 294] width 54 height 14
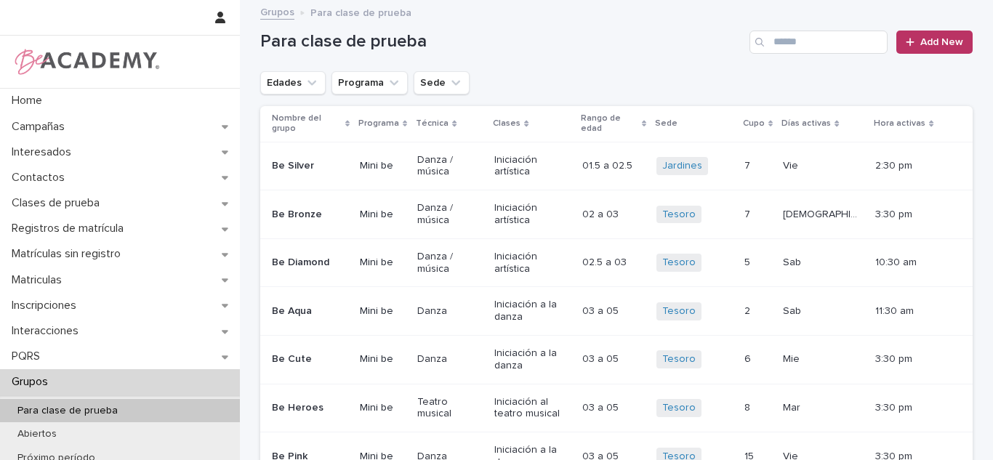
click at [286, 75] on button "Edades" at bounding box center [292, 82] width 65 height 23
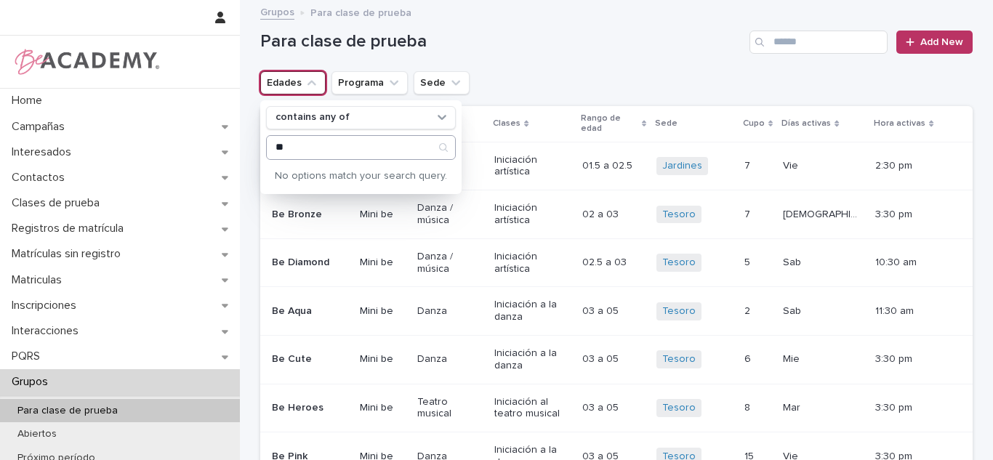
type input "*"
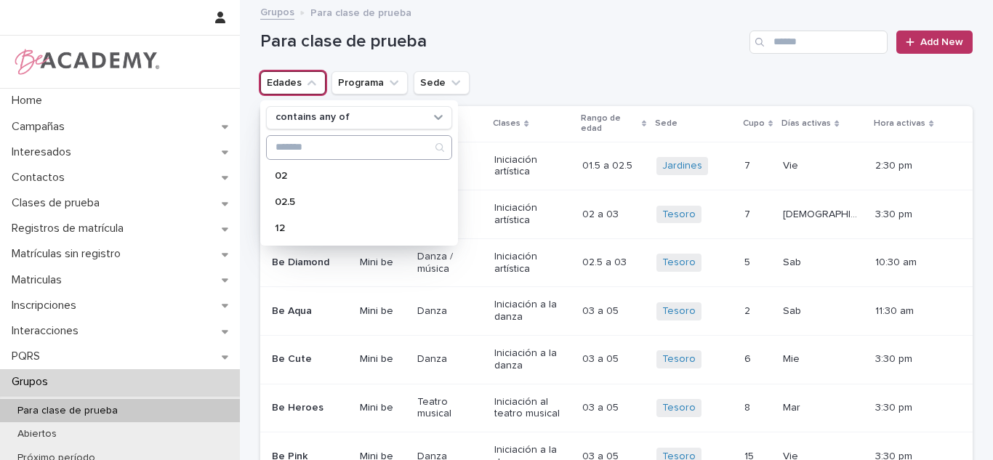
type input "*"
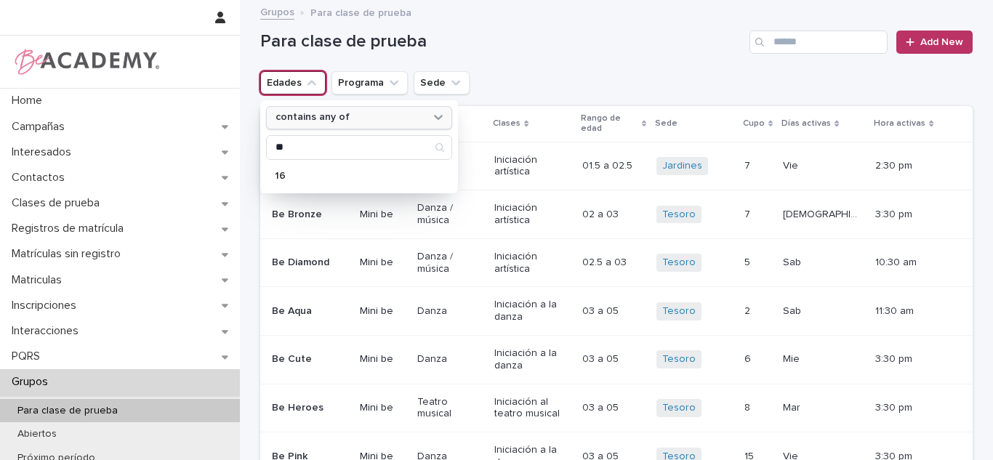
type input "**"
click at [314, 174] on p "16" at bounding box center [352, 176] width 154 height 10
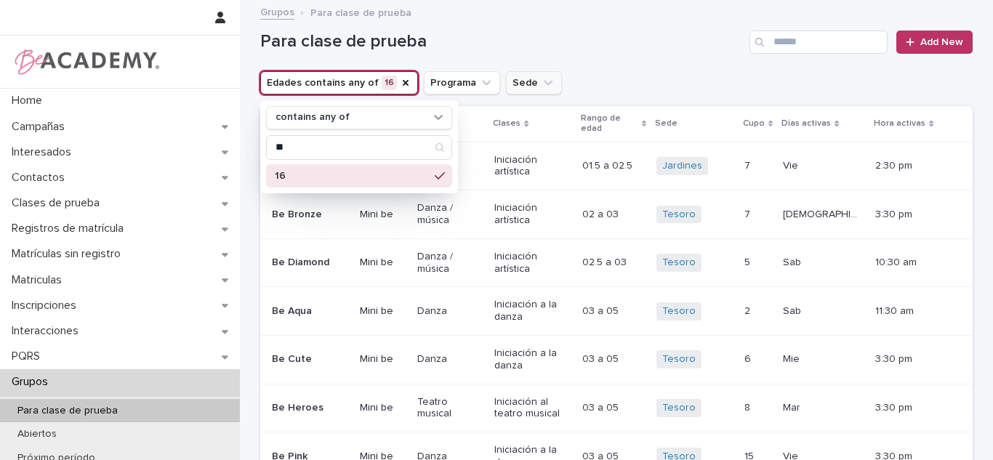
click at [506, 77] on button "Sede" at bounding box center [534, 82] width 56 height 23
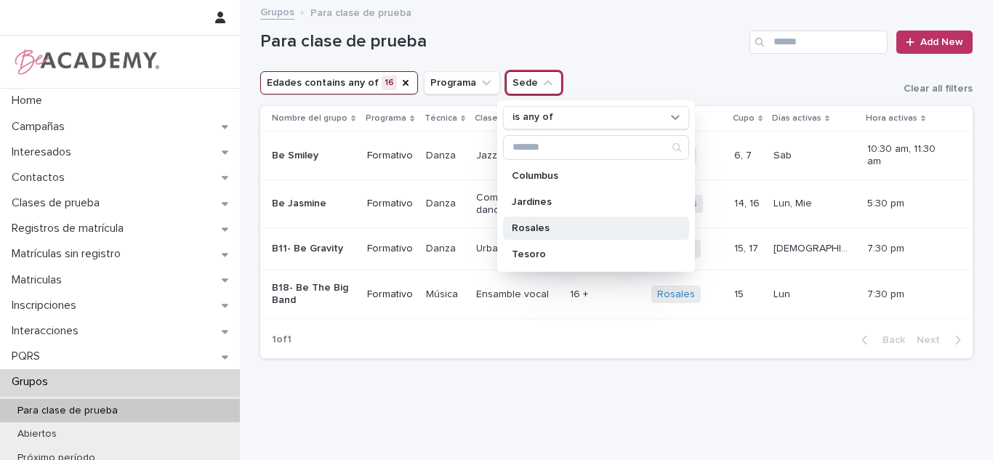
click at [550, 217] on div "Rosales" at bounding box center [596, 228] width 186 height 23
click at [609, 41] on h1 "Para clase de prueba" at bounding box center [501, 41] width 483 height 21
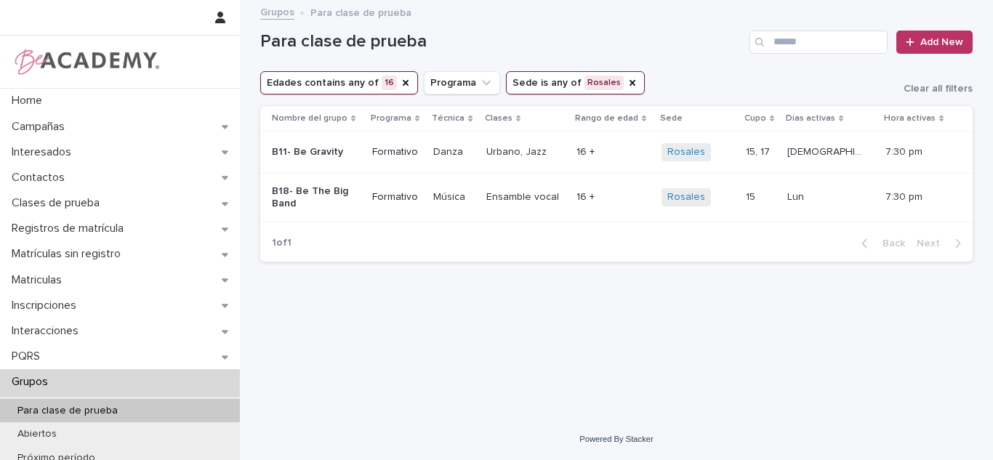
click at [642, 203] on p at bounding box center [612, 197] width 73 height 12
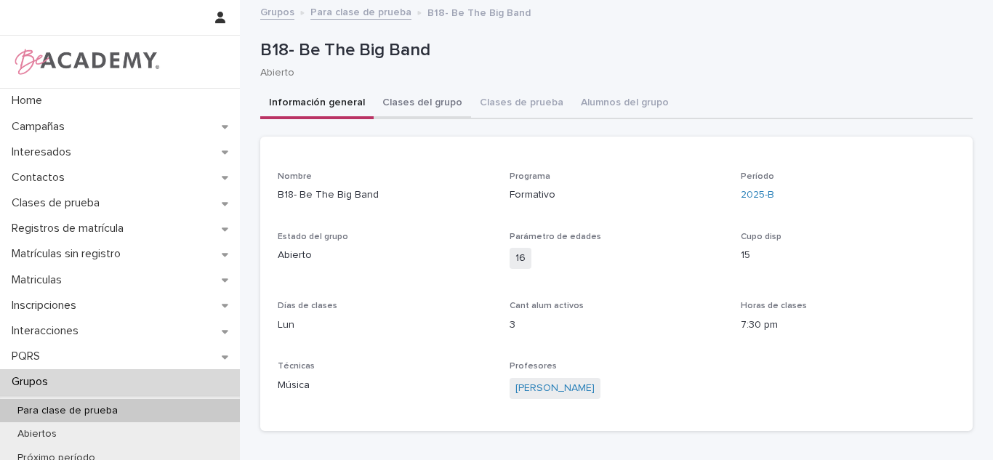
click at [428, 110] on button "Clases del grupo" at bounding box center [422, 104] width 97 height 31
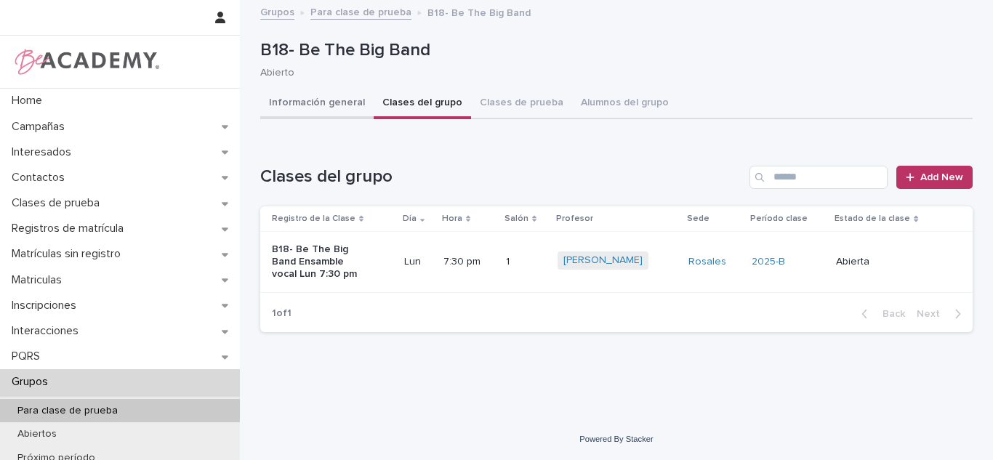
click at [366, 93] on div "Información general Clases del grupo Clases de prueba Alumnos del grupo" at bounding box center [616, 104] width 712 height 31
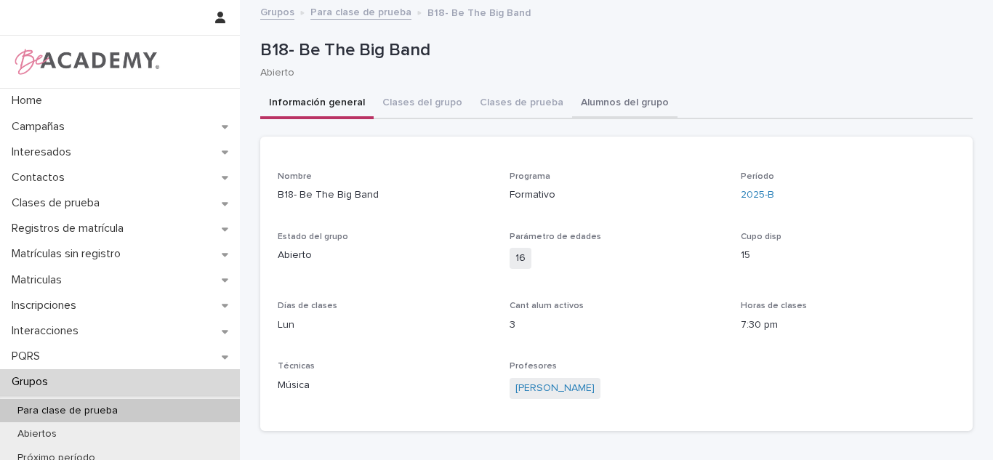
click at [572, 107] on button "Alumnos del grupo" at bounding box center [624, 104] width 105 height 31
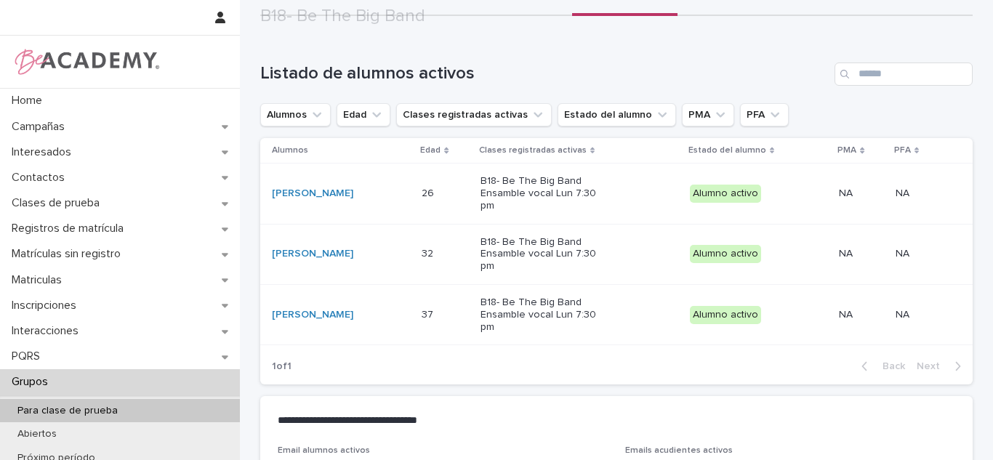
scroll to position [121, 0]
